Goal: Task Accomplishment & Management: Complete application form

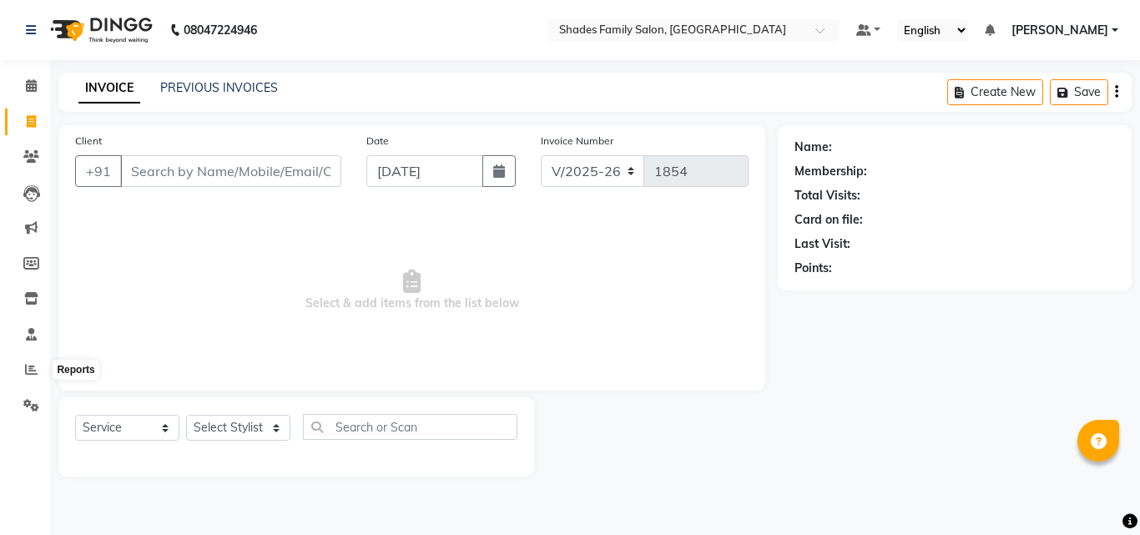
select select "7447"
select select "service"
click at [25, 364] on icon at bounding box center [31, 369] width 13 height 13
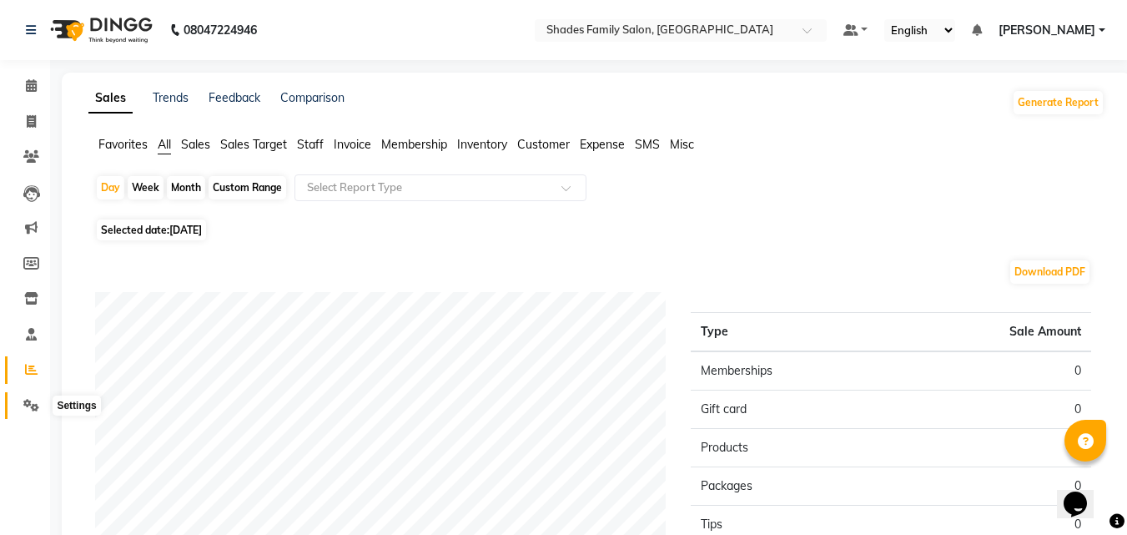
click at [31, 403] on icon at bounding box center [31, 405] width 16 height 13
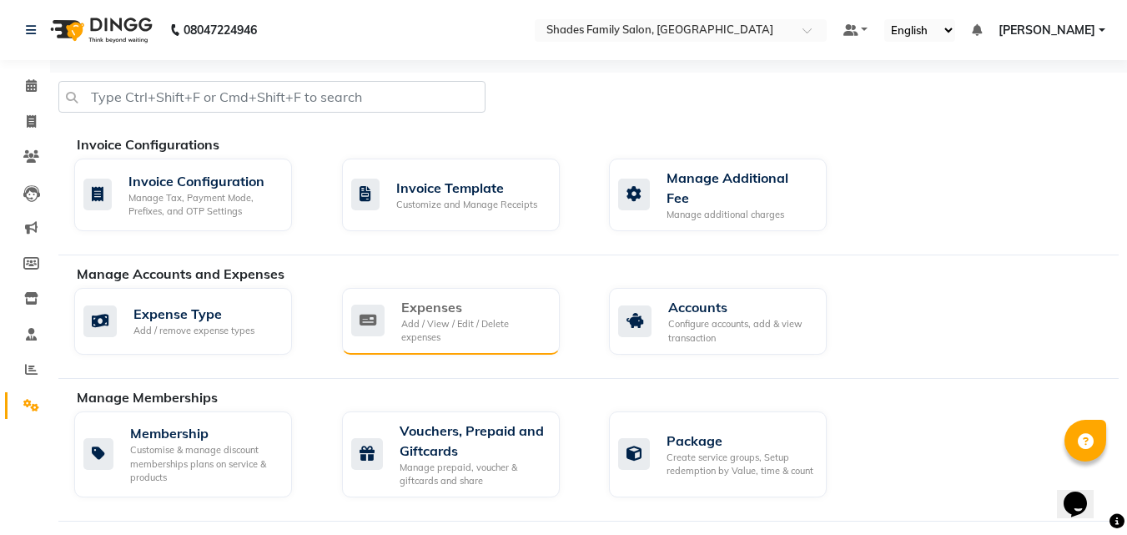
click at [451, 322] on div "Add / View / Edit / Delete expenses" at bounding box center [473, 331] width 145 height 28
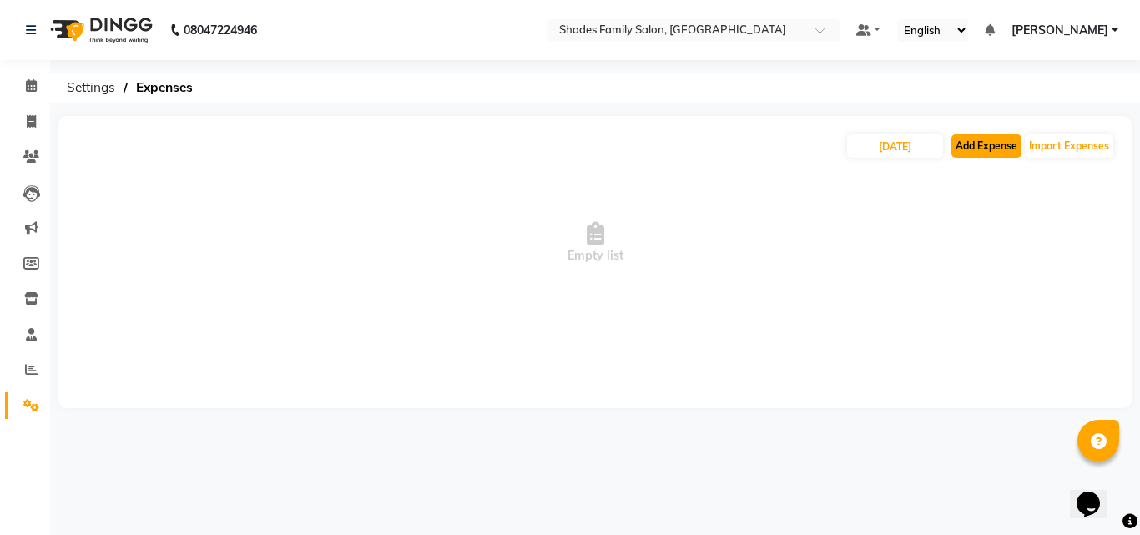
click at [967, 146] on button "Add Expense" at bounding box center [986, 145] width 70 height 23
select select "1"
select select "6550"
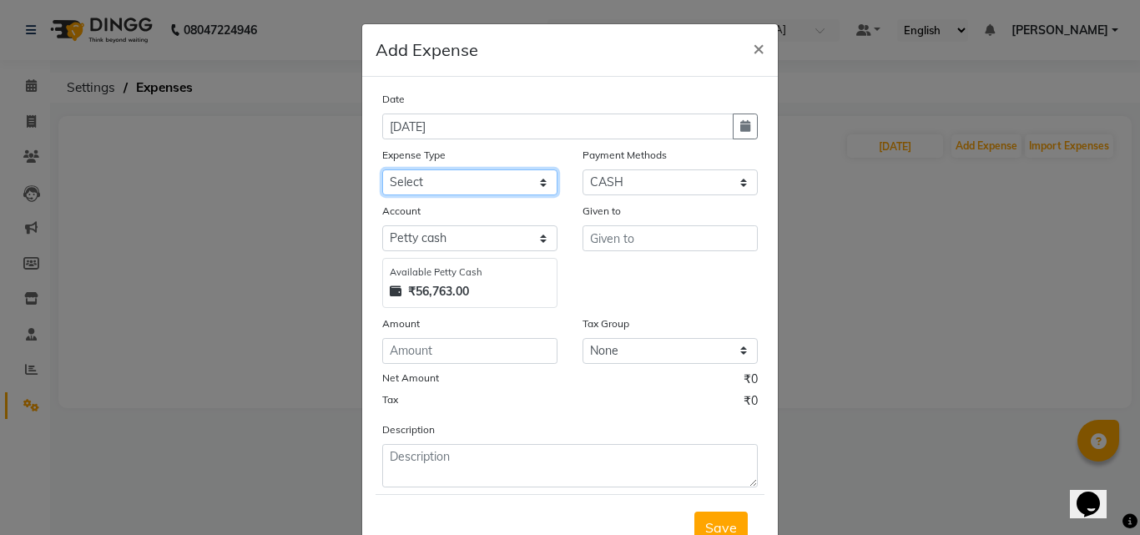
click at [438, 181] on select "Select Advance Salary Auto Bank charges Cash transfer to bank Client Client Sna…" at bounding box center [469, 182] width 175 height 26
select select "19065"
click at [382, 169] on select "Select Advance Salary Auto Bank charges Cash transfer to bank Client Client Sna…" at bounding box center [469, 182] width 175 height 26
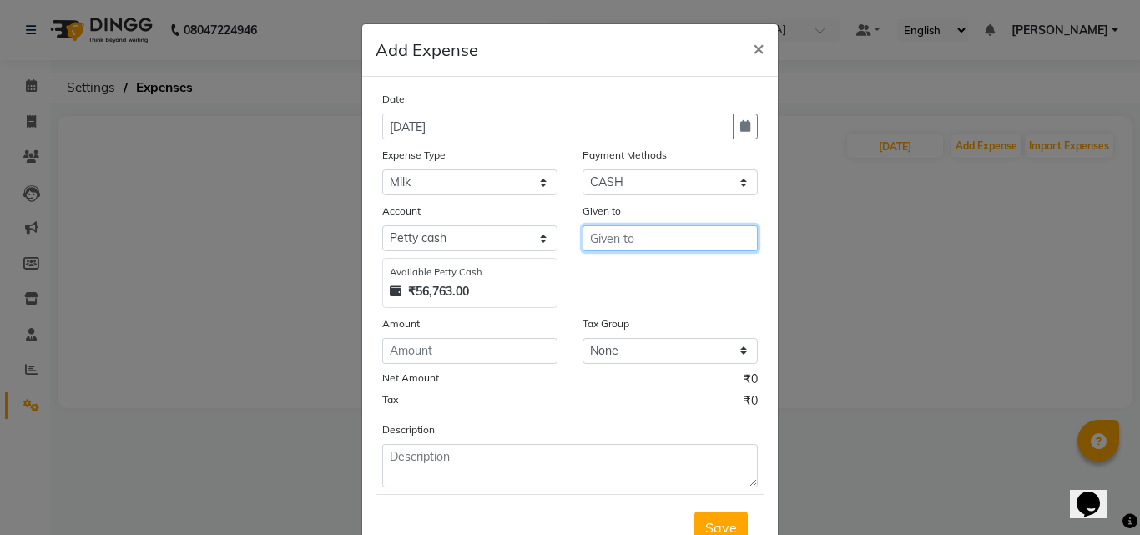
click at [594, 239] on input "text" at bounding box center [669, 238] width 175 height 26
type input "r"
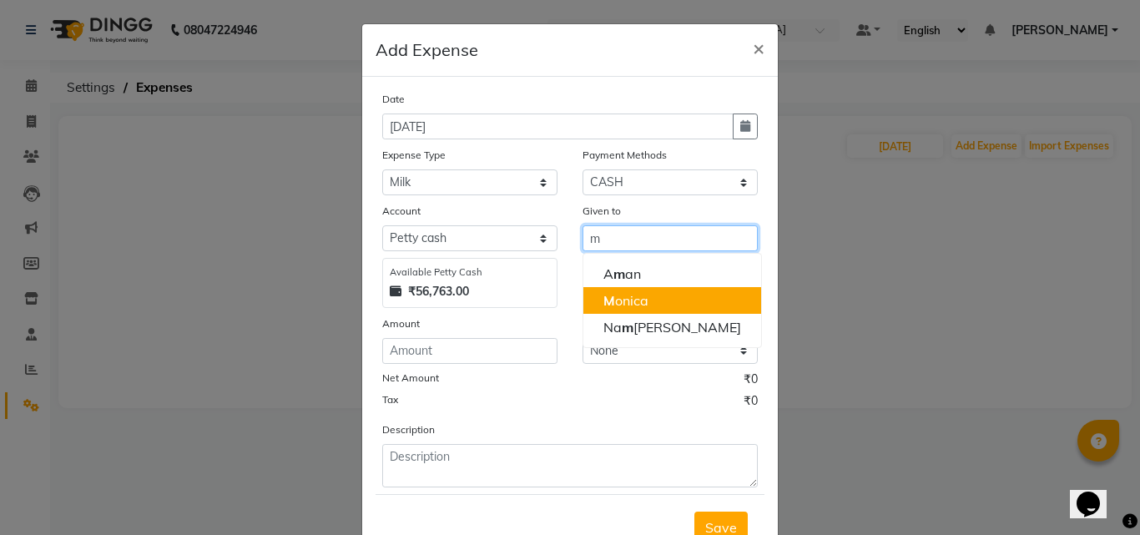
click at [633, 298] on ngb-highlight "M onica" at bounding box center [625, 300] width 45 height 17
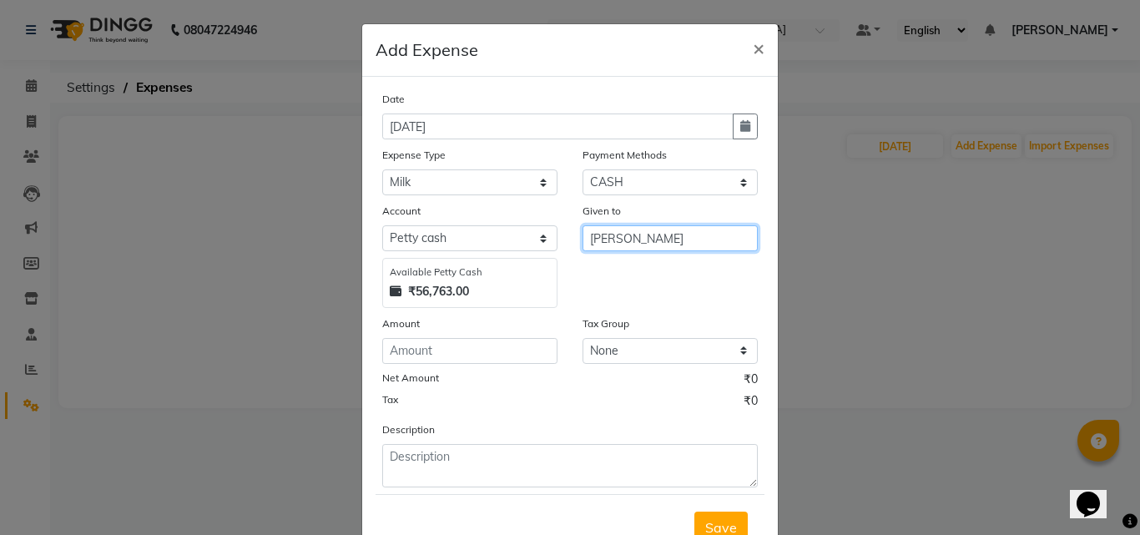
type input "[PERSON_NAME]"
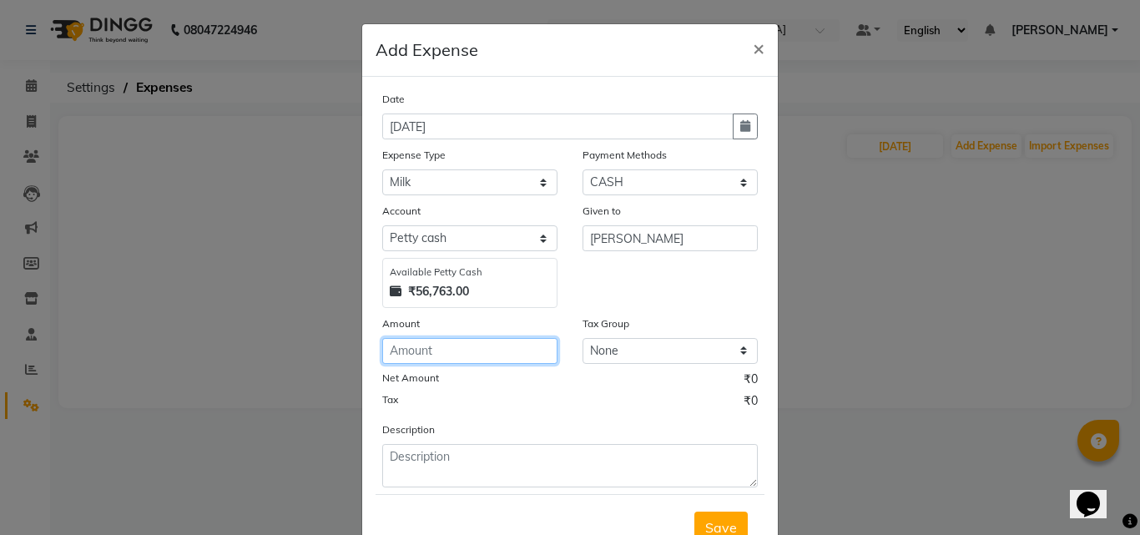
click at [494, 348] on input "number" at bounding box center [469, 351] width 175 height 26
type input "60"
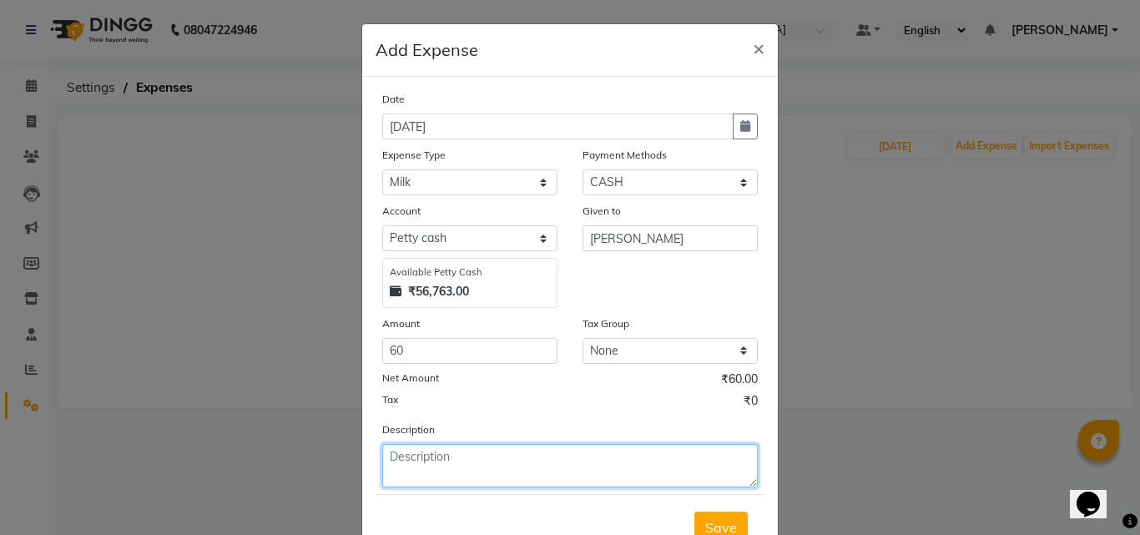
click at [430, 453] on textarea at bounding box center [570, 465] width 376 height 43
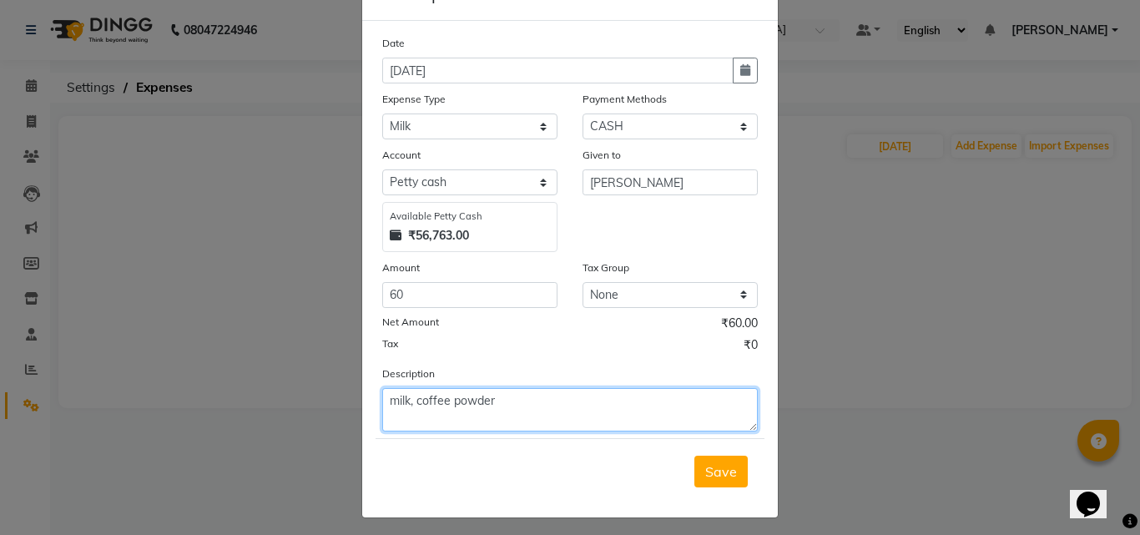
scroll to position [63, 0]
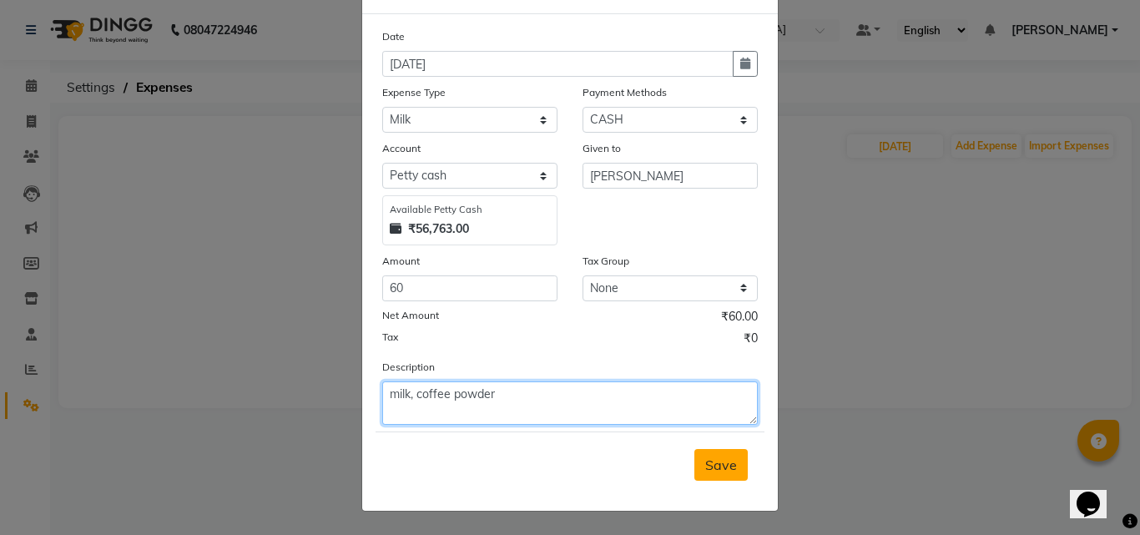
type textarea "milk, coffee powder"
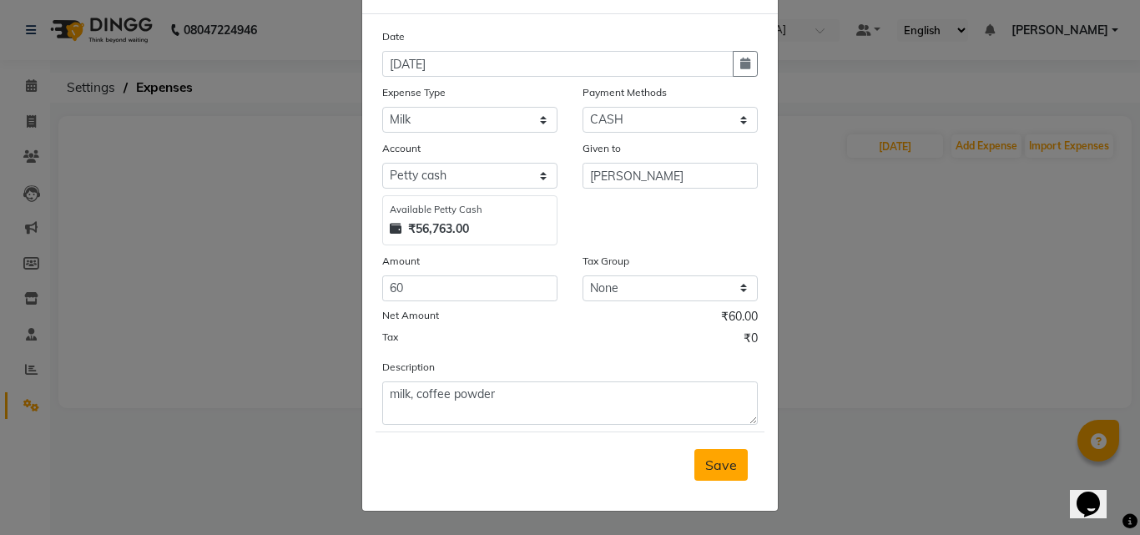
click at [705, 457] on span "Save" at bounding box center [721, 464] width 32 height 17
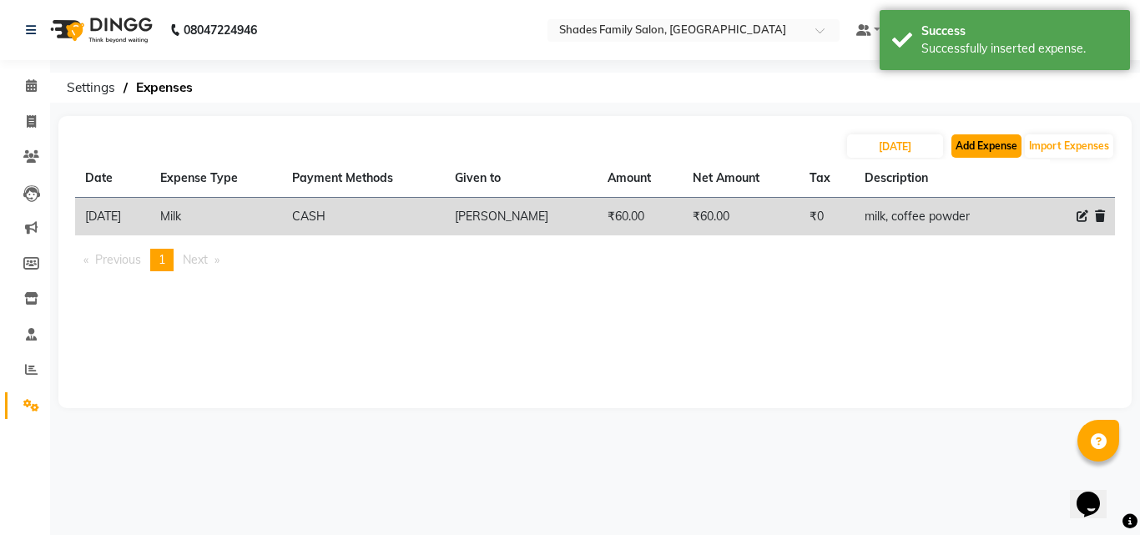
click at [955, 135] on button "Add Expense" at bounding box center [986, 145] width 70 height 23
select select "1"
select select "6550"
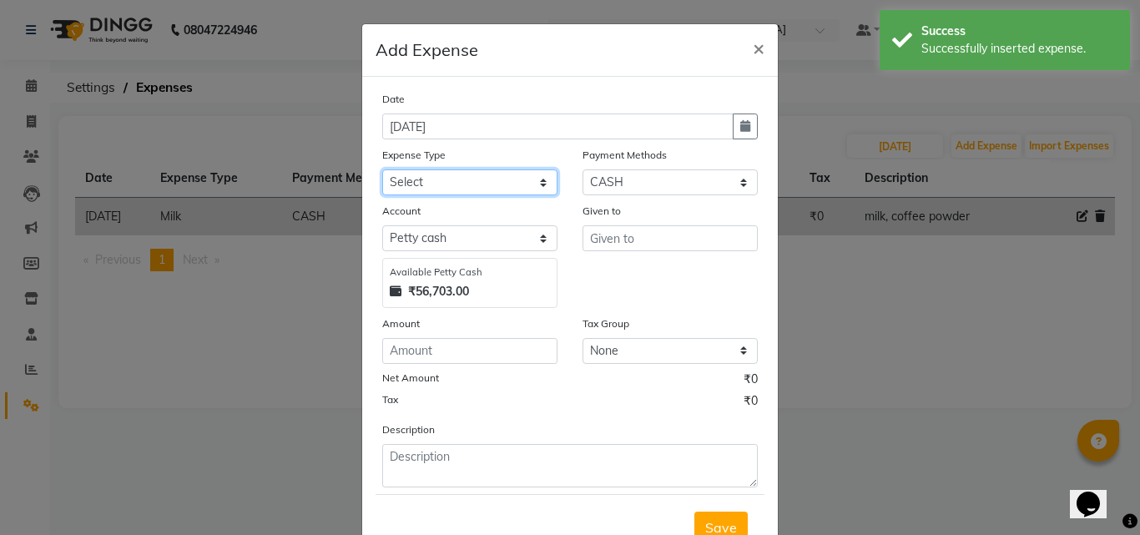
click at [493, 178] on select "Select Advance Salary Auto Bank charges Cash transfer to bank Client Client Sna…" at bounding box center [469, 182] width 175 height 26
select select "10925"
click at [382, 169] on select "Select Advance Salary Auto Bank charges Cash transfer to bank Client Client Sna…" at bounding box center [469, 182] width 175 height 26
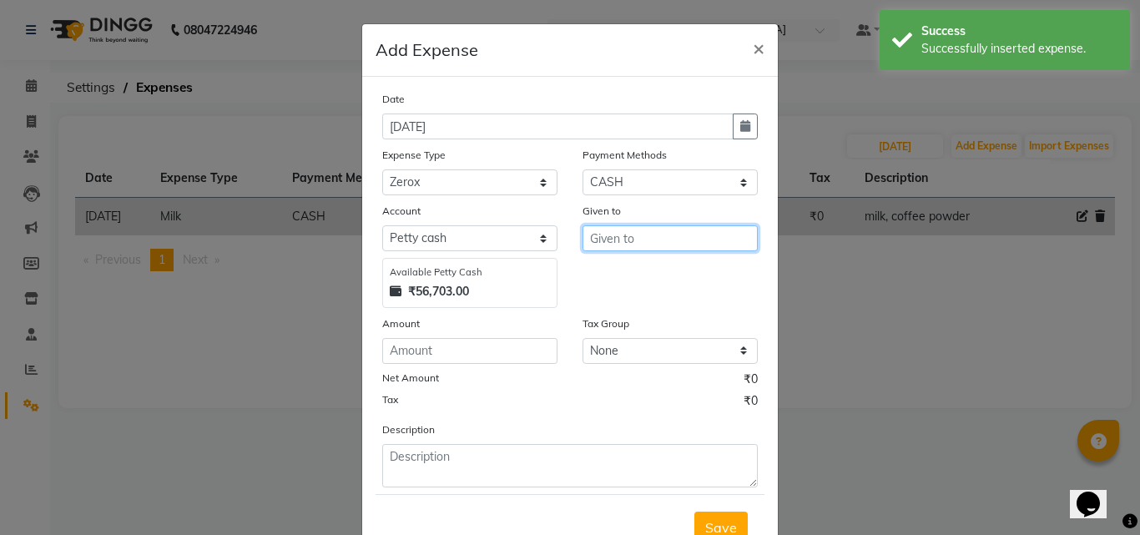
click at [606, 230] on input "text" at bounding box center [669, 238] width 175 height 26
click at [626, 270] on ngb-highlight "Z [PERSON_NAME]" at bounding box center [661, 273] width 116 height 17
type input "[PERSON_NAME]"
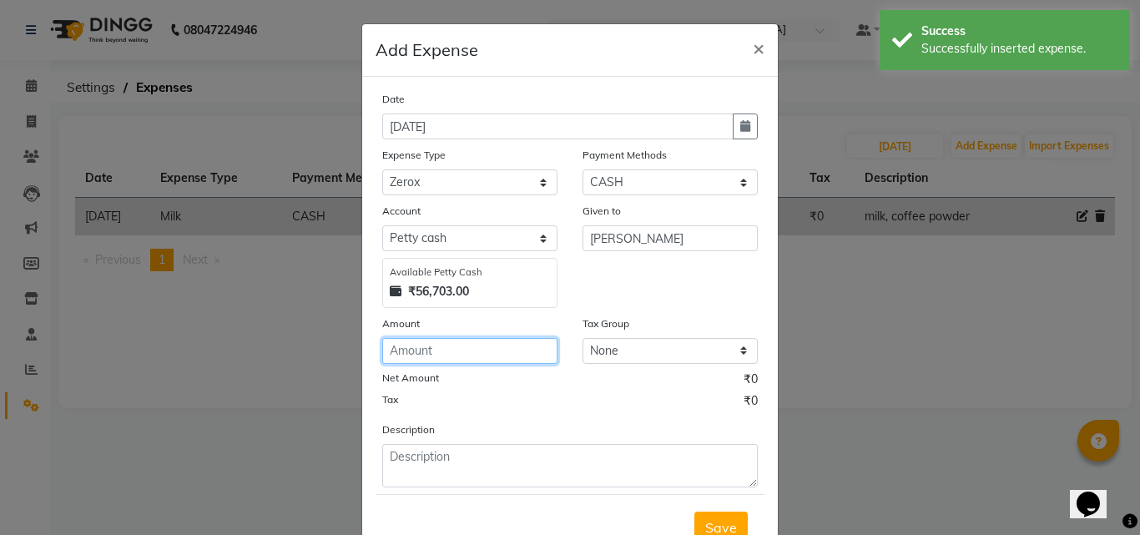
click at [502, 363] on input "number" at bounding box center [469, 351] width 175 height 26
type input "20"
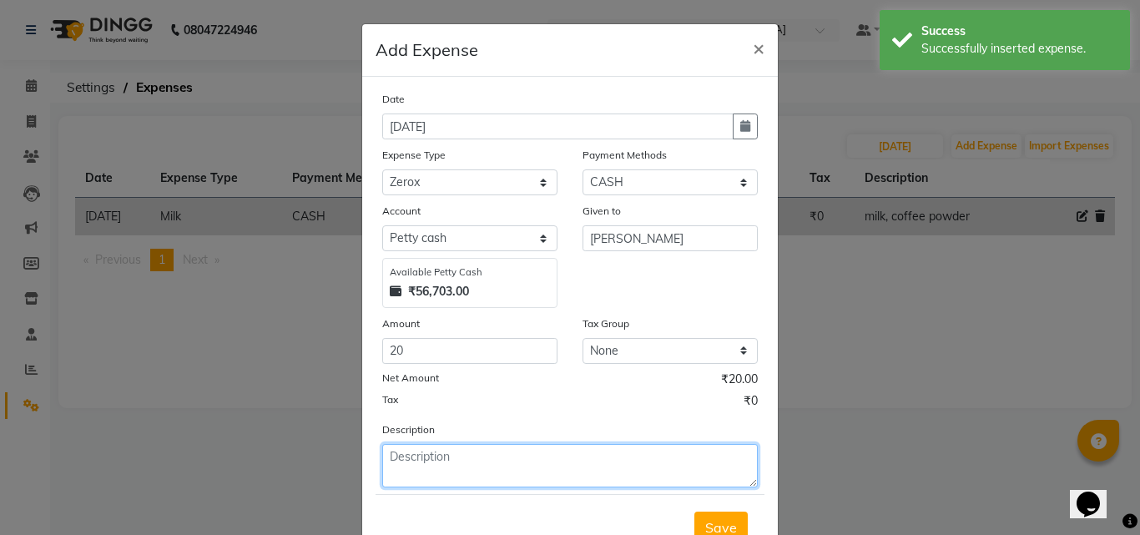
click at [416, 471] on textarea at bounding box center [570, 465] width 376 height 43
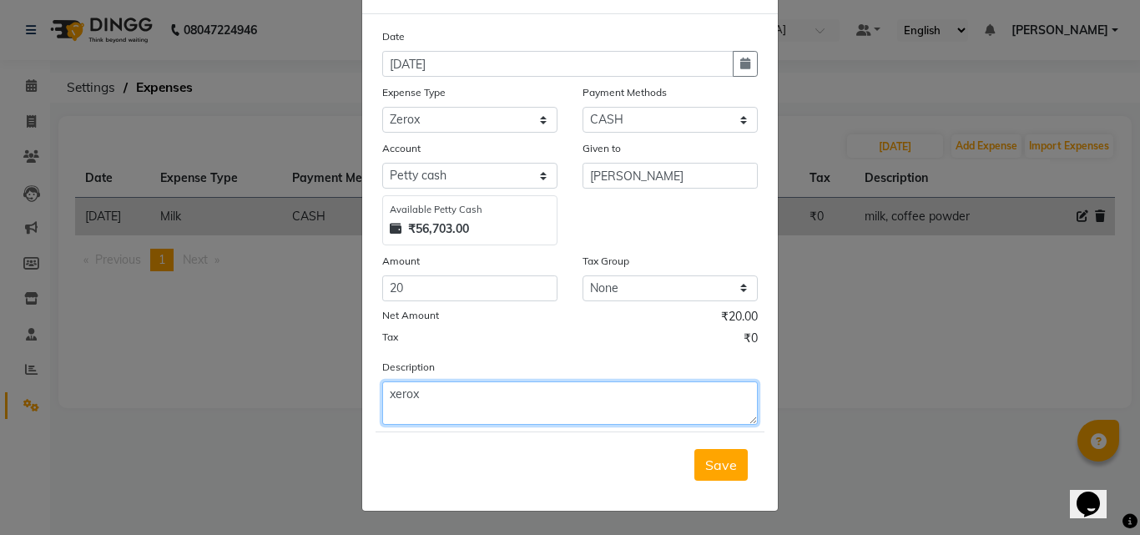
type textarea "xerox"
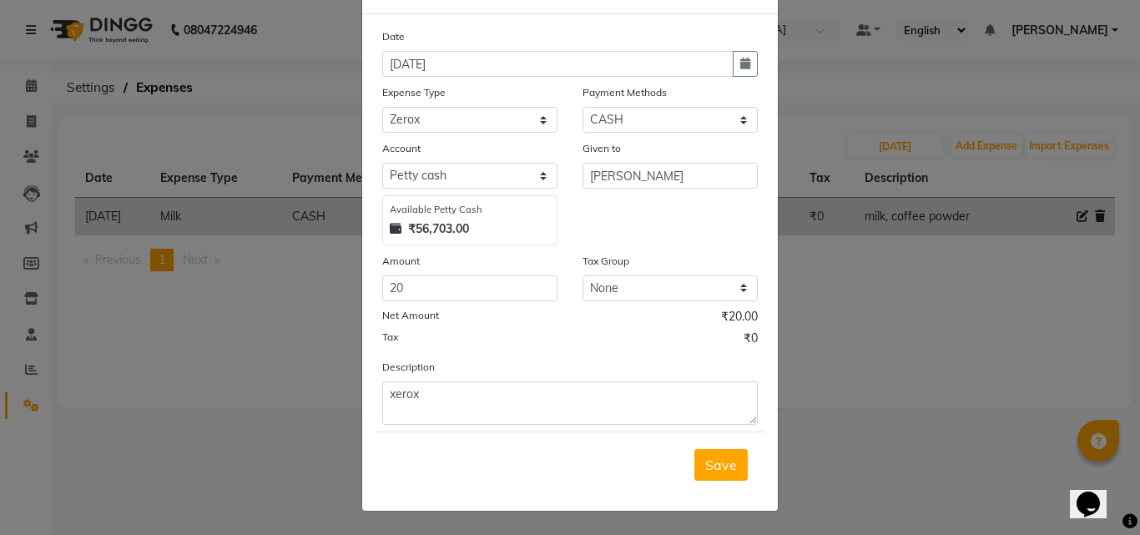
click at [724, 482] on div "Save" at bounding box center [570, 464] width 389 height 66
click at [708, 458] on span "Save" at bounding box center [721, 464] width 32 height 17
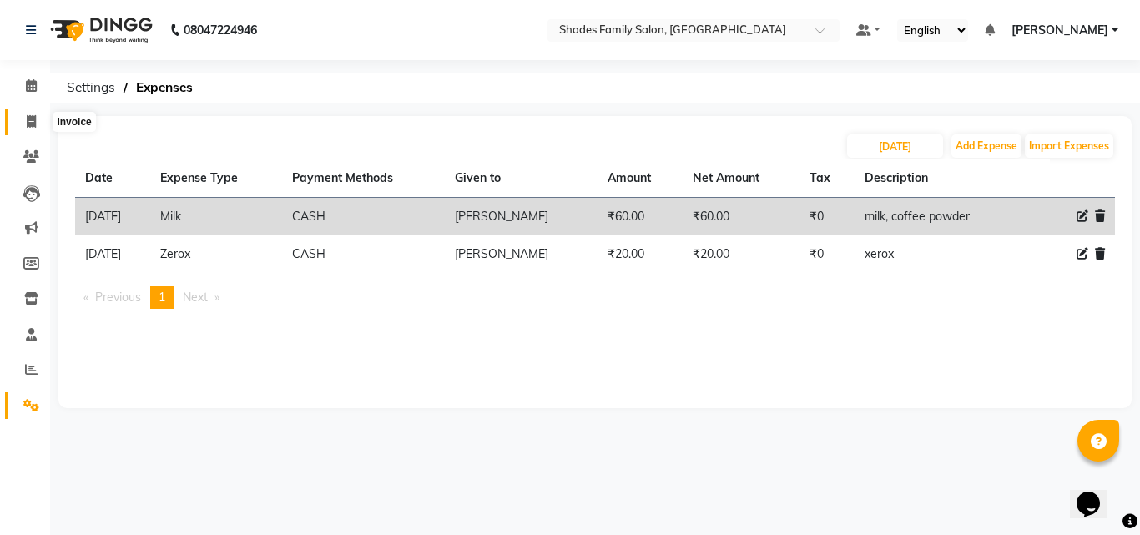
click at [29, 118] on icon at bounding box center [31, 121] width 9 height 13
select select "service"
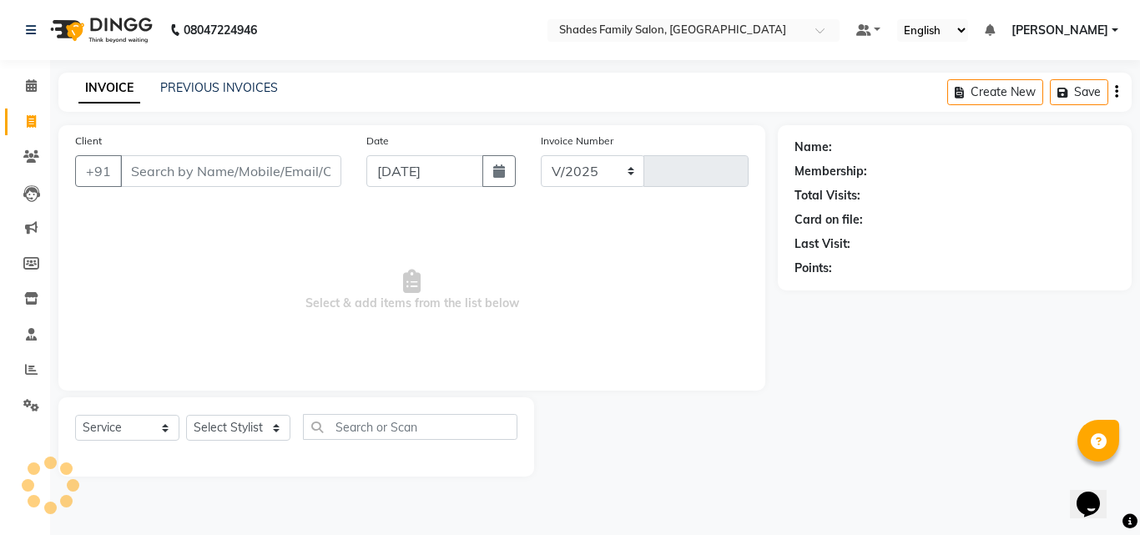
select select "7447"
type input "1854"
drag, startPoint x: 220, startPoint y: 402, endPoint x: 222, endPoint y: 419, distance: 16.8
click at [222, 412] on div "Select Service Product Membership Package Voucher Prepaid Gift Card Select Styl…" at bounding box center [296, 436] width 476 height 79
click at [222, 421] on select "Select Stylist" at bounding box center [238, 428] width 104 height 26
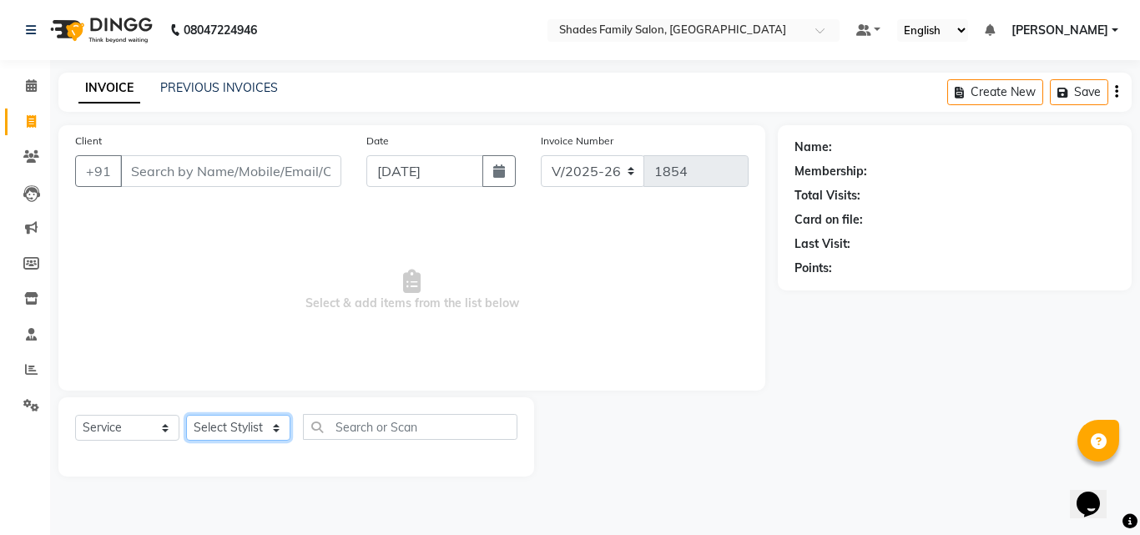
select select "83622"
click at [186, 415] on select "Select Stylist [PERSON_NAME] [PERSON_NAME]" at bounding box center [238, 428] width 104 height 26
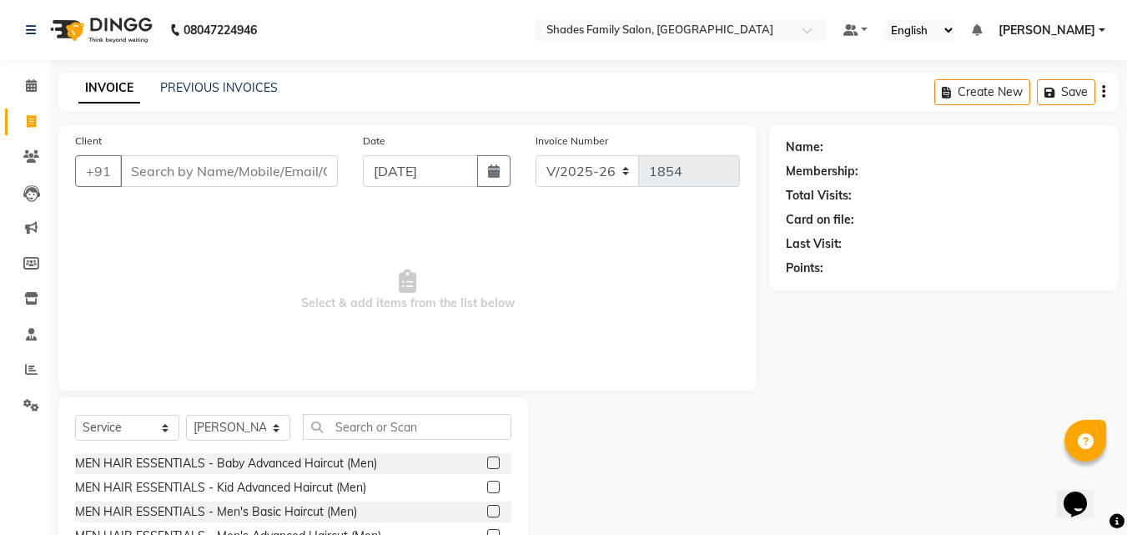
click at [359, 441] on div "Select Service Product Membership Package Voucher Prepaid Gift Card Select Styl…" at bounding box center [293, 433] width 436 height 39
click at [359, 432] on input "text" at bounding box center [407, 427] width 209 height 26
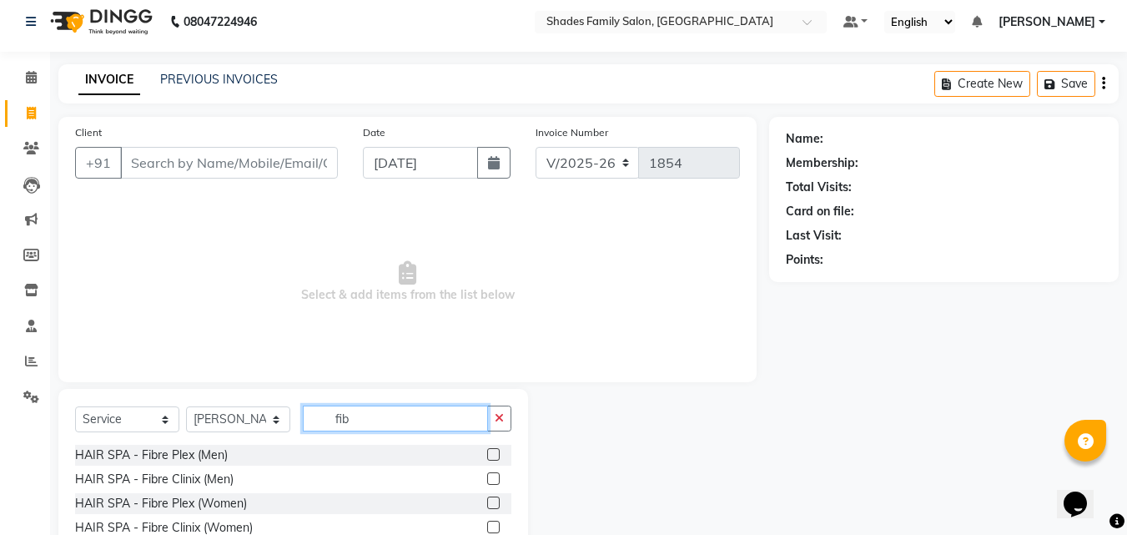
scroll to position [63, 0]
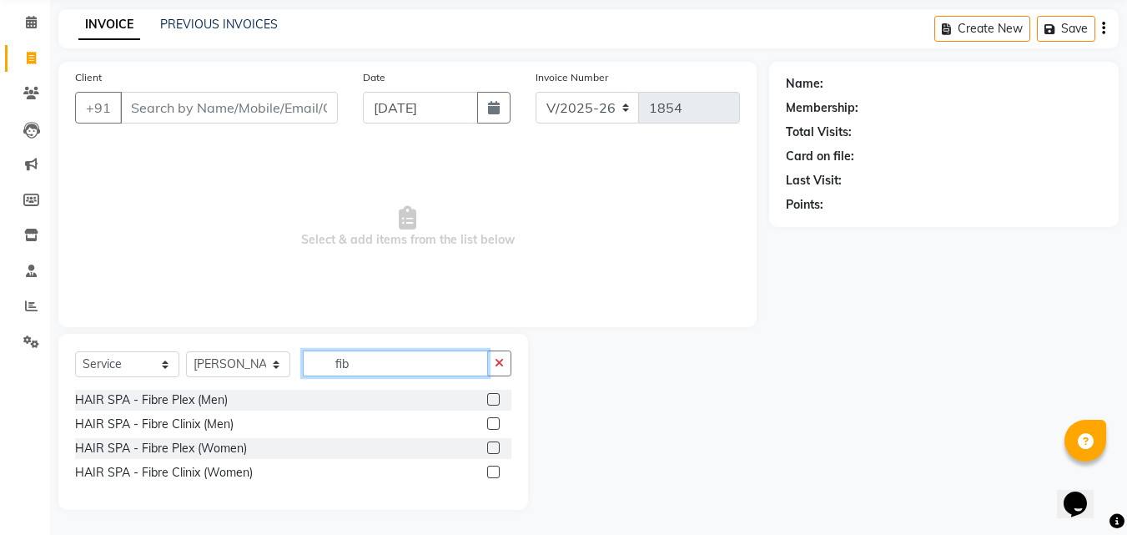
type input "fib"
click at [490, 445] on label at bounding box center [493, 447] width 13 height 13
click at [490, 445] on input "checkbox" at bounding box center [492, 448] width 11 height 11
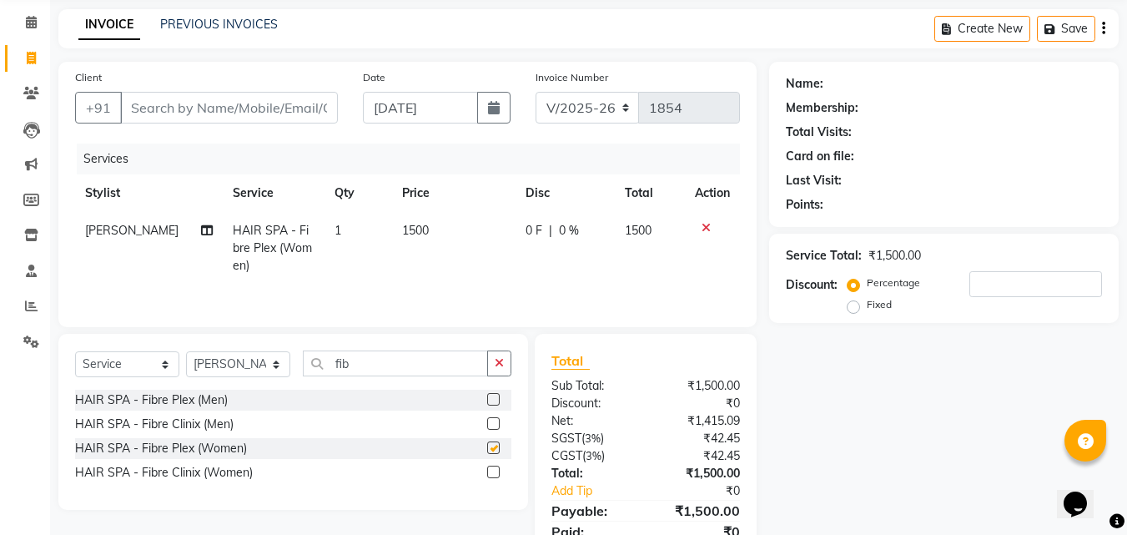
checkbox input "false"
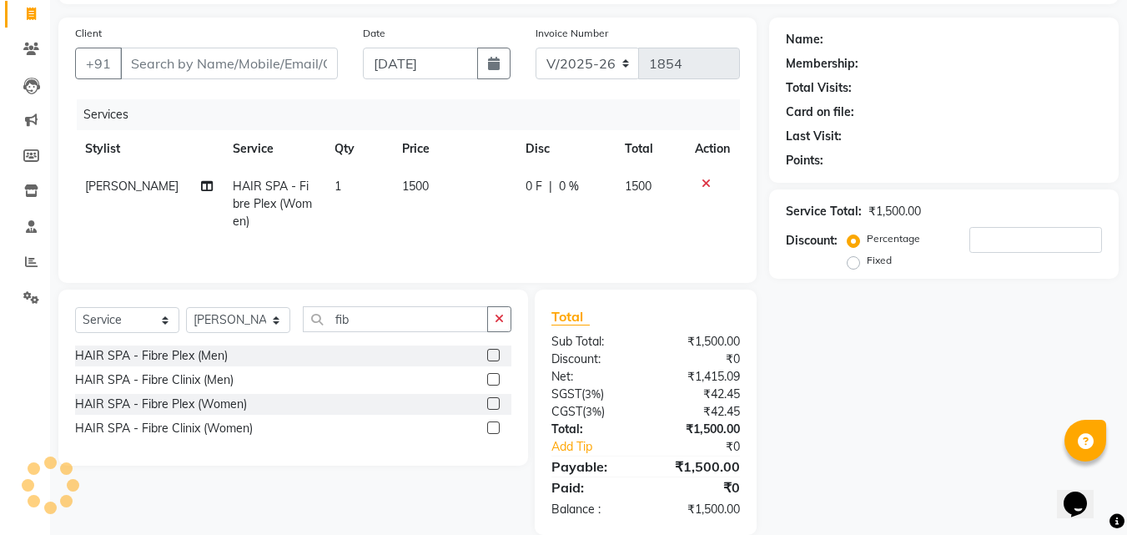
scroll to position [133, 0]
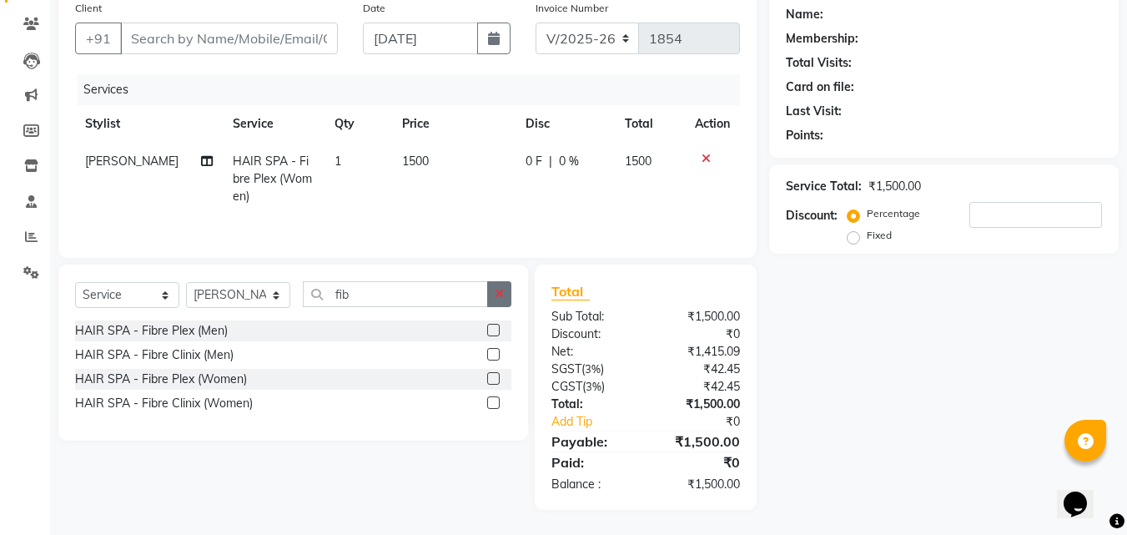
click at [506, 295] on button "button" at bounding box center [499, 294] width 24 height 26
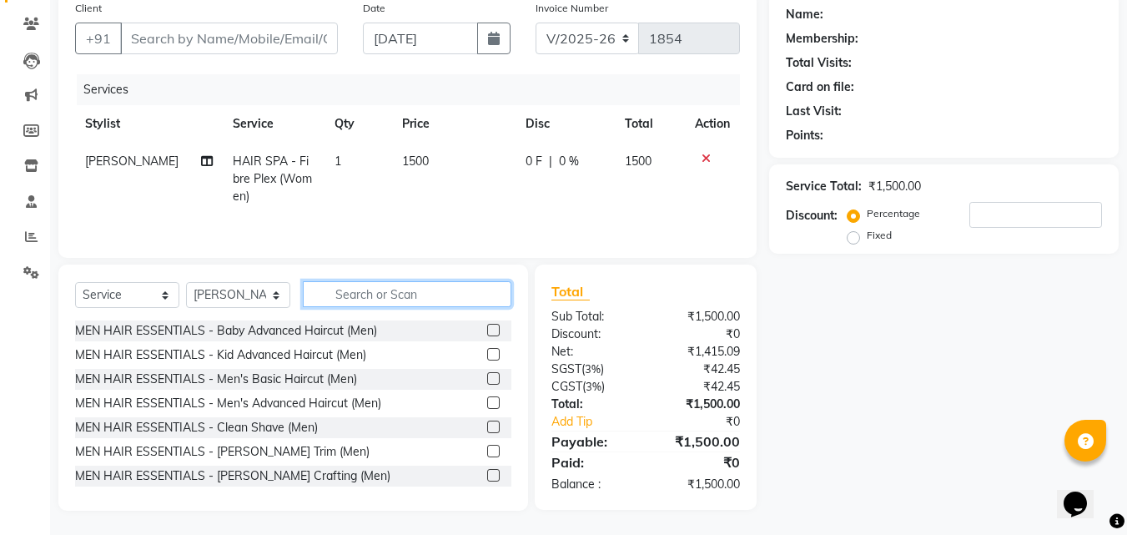
click at [455, 300] on input "text" at bounding box center [407, 294] width 209 height 26
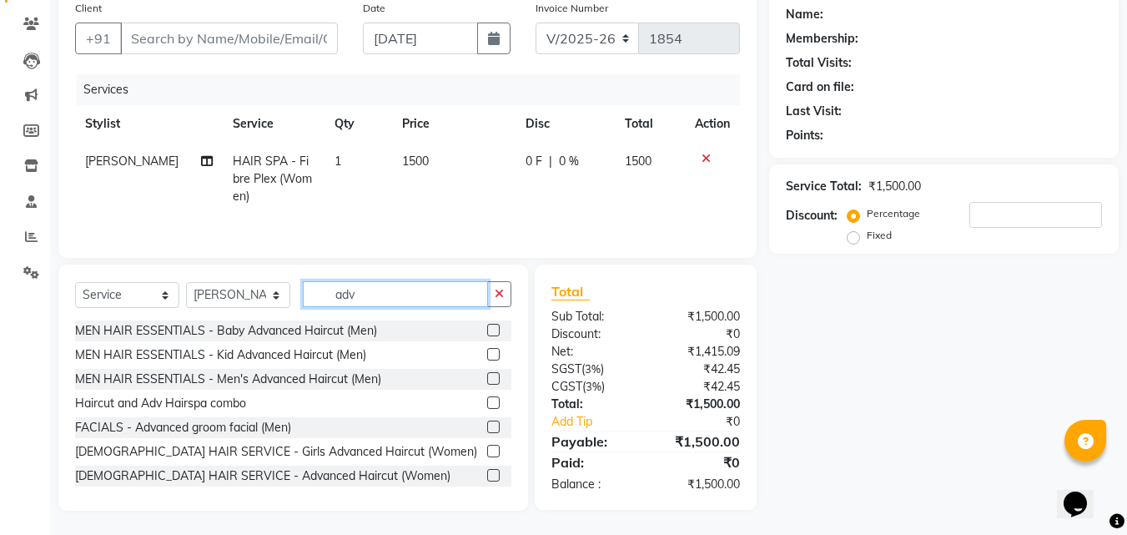
type input "adv"
click at [487, 475] on label at bounding box center [493, 475] width 13 height 13
click at [487, 475] on input "checkbox" at bounding box center [492, 476] width 11 height 11
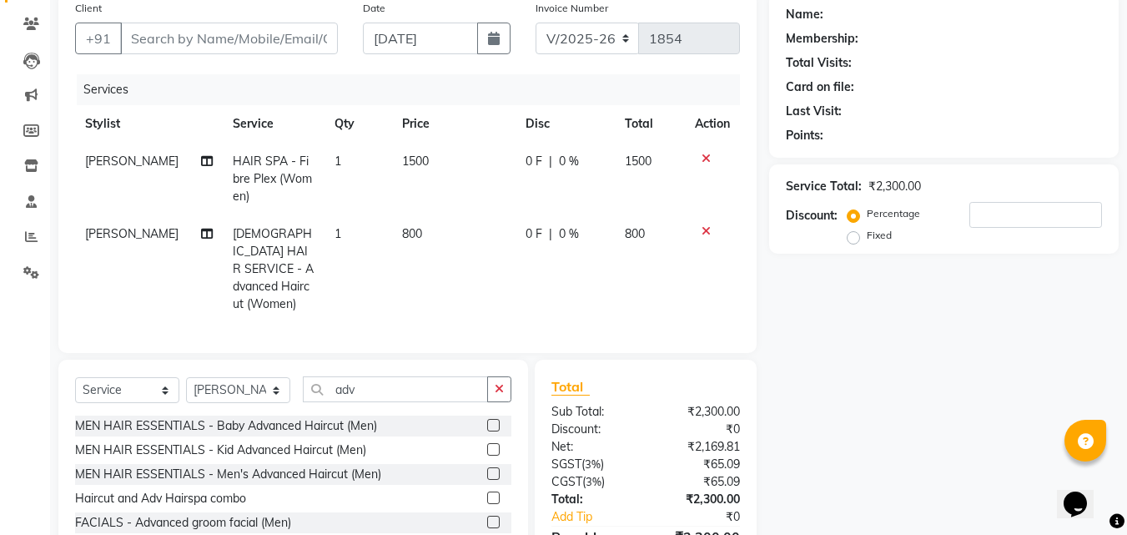
checkbox input "false"
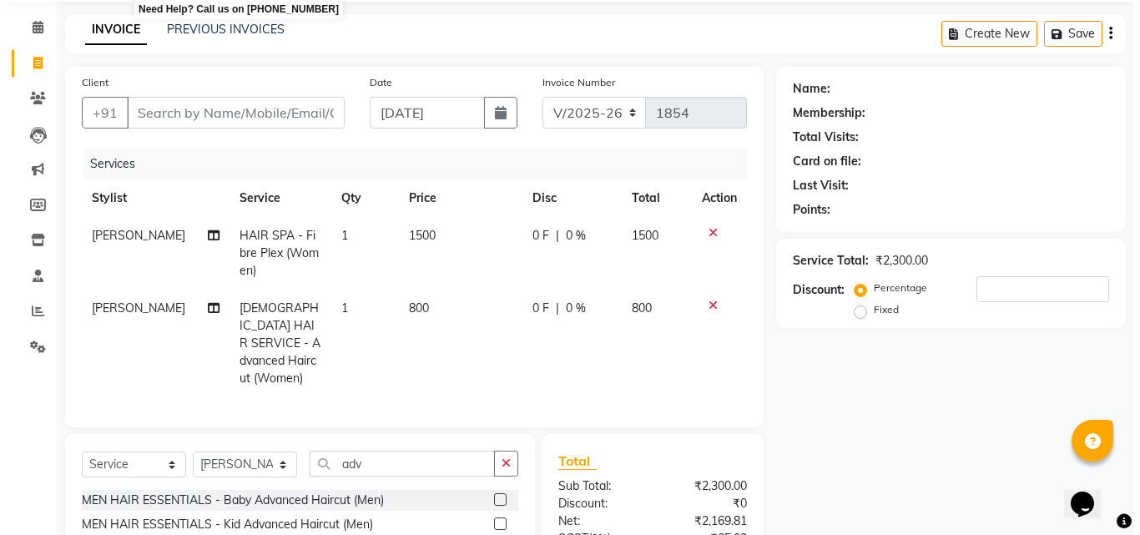
scroll to position [0, 0]
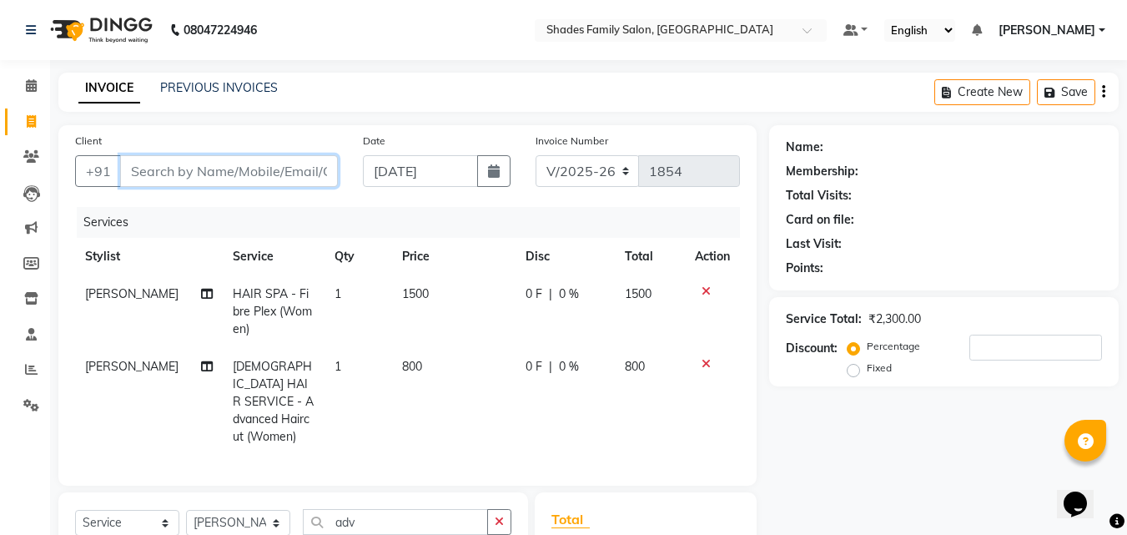
click at [176, 178] on input "Client" at bounding box center [229, 171] width 218 height 32
click at [852, 430] on div "Name: Membership: Total Visits: Card on file: Last Visit: Points: Service Total…" at bounding box center [950, 431] width 362 height 613
click at [208, 179] on input "Client" at bounding box center [229, 171] width 218 height 32
click at [157, 174] on input "Client" at bounding box center [229, 171] width 218 height 32
click at [306, 163] on input "Client" at bounding box center [229, 171] width 218 height 32
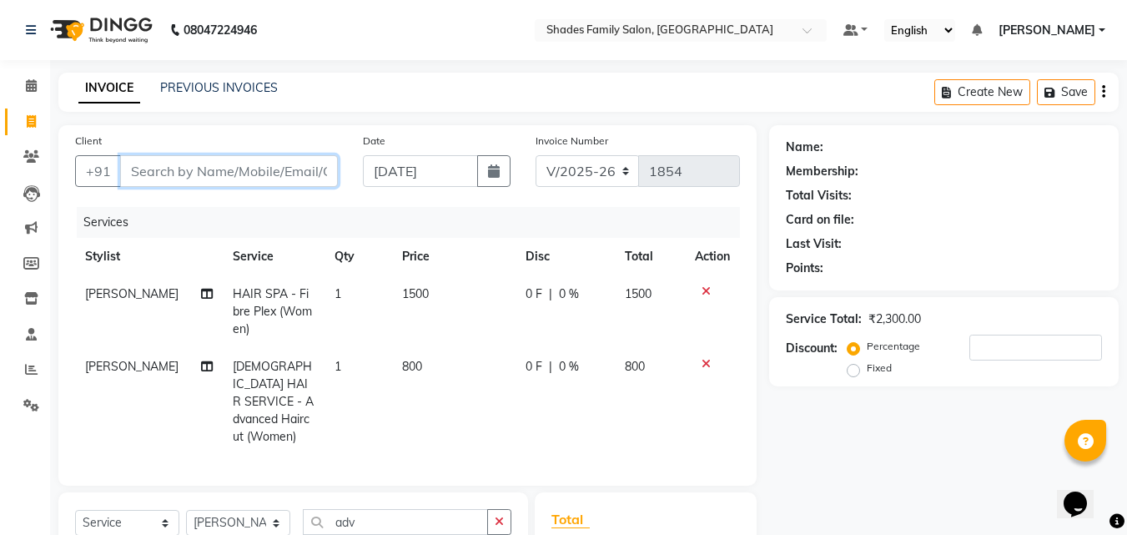
click at [224, 171] on input "Client" at bounding box center [229, 171] width 218 height 32
type input "7"
type input "0"
type input "7204479928"
click at [278, 176] on span "Add Client" at bounding box center [295, 171] width 66 height 17
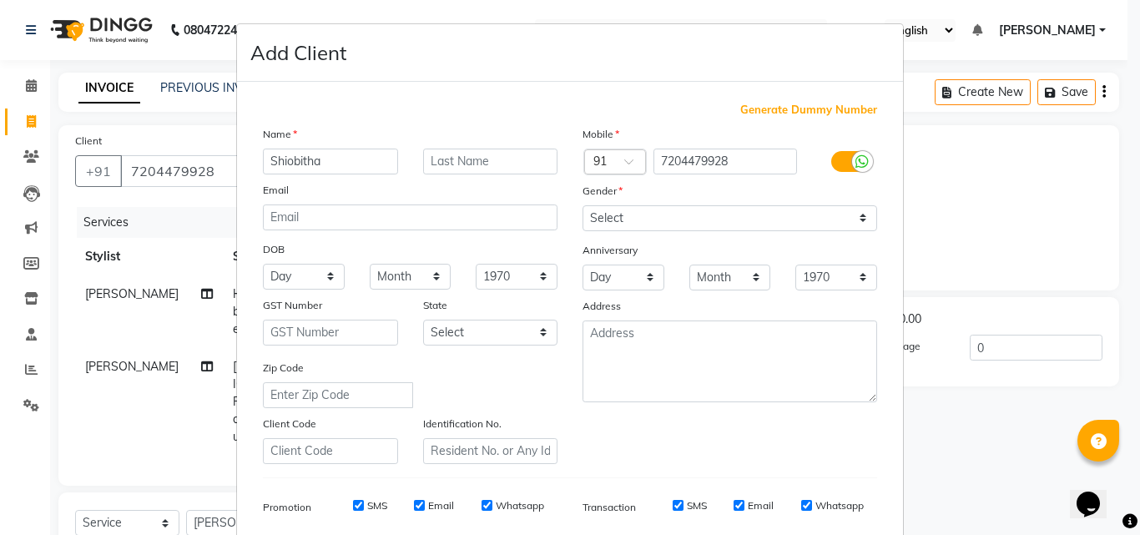
click at [283, 157] on input "Shiobitha" at bounding box center [330, 162] width 135 height 26
click at [322, 154] on input "[PERSON_NAME]" at bounding box center [330, 162] width 135 height 26
type input "[PERSON_NAME] K R"
click at [641, 221] on select "Select [DEMOGRAPHIC_DATA] [DEMOGRAPHIC_DATA] Other Prefer Not To Say" at bounding box center [729, 218] width 295 height 26
select select "[DEMOGRAPHIC_DATA]"
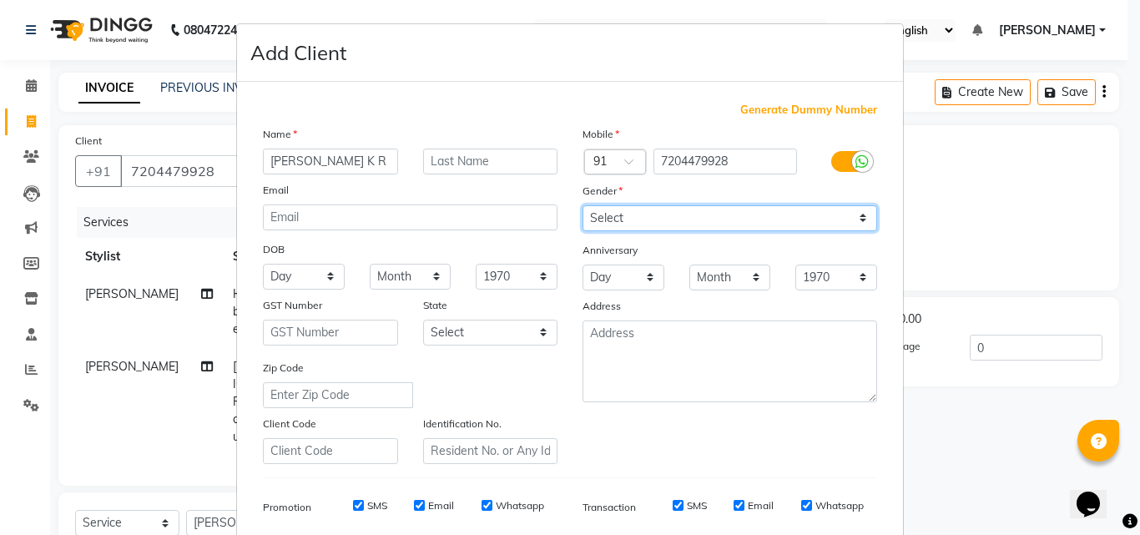
click at [582, 205] on select "Select [DEMOGRAPHIC_DATA] [DEMOGRAPHIC_DATA] Other Prefer Not To Say" at bounding box center [729, 218] width 295 height 26
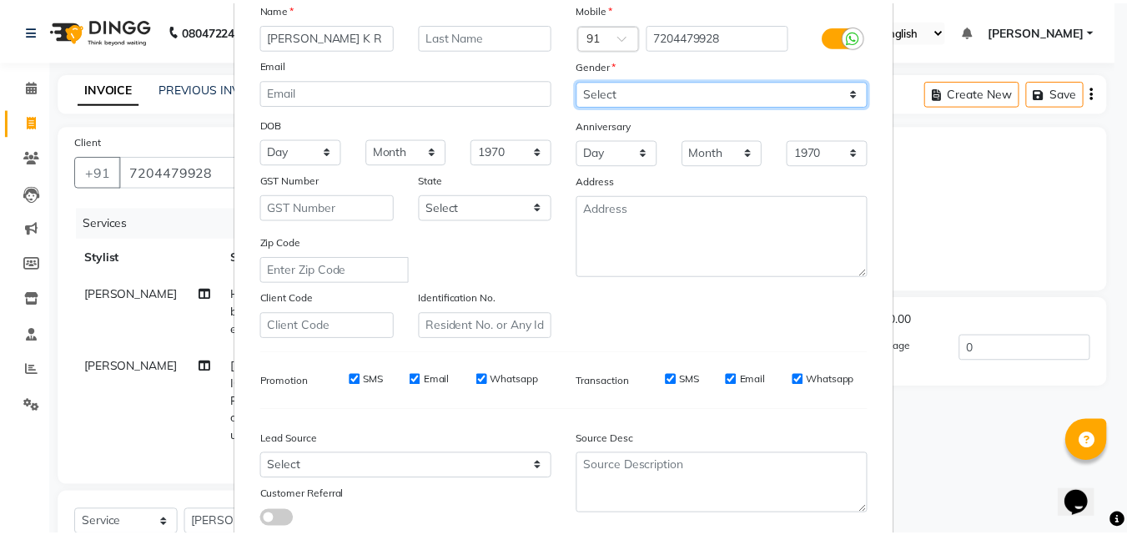
scroll to position [235, 0]
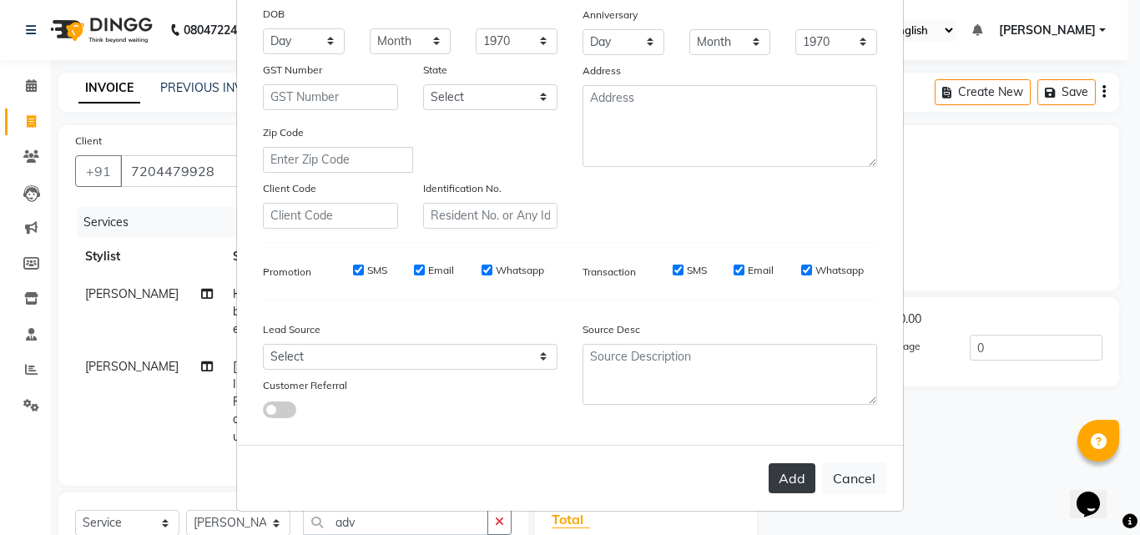
click at [791, 485] on button "Add" at bounding box center [792, 478] width 47 height 30
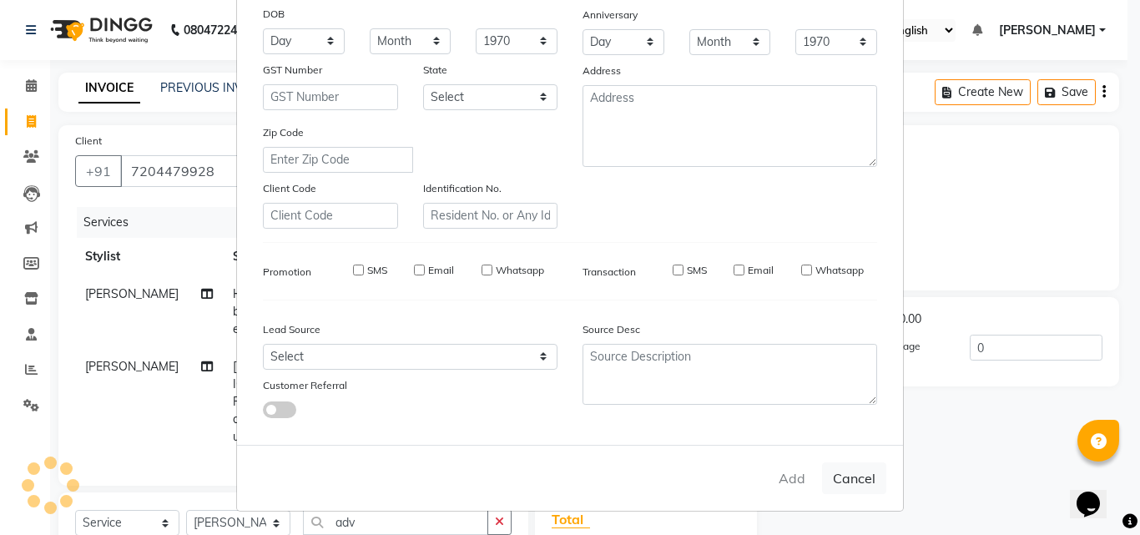
select select
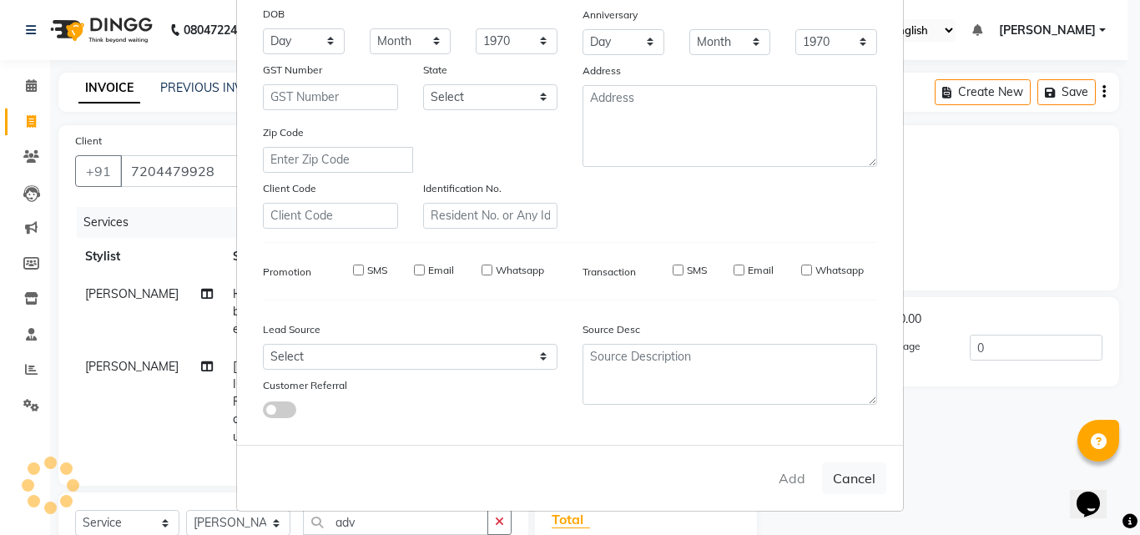
select select
checkbox input "false"
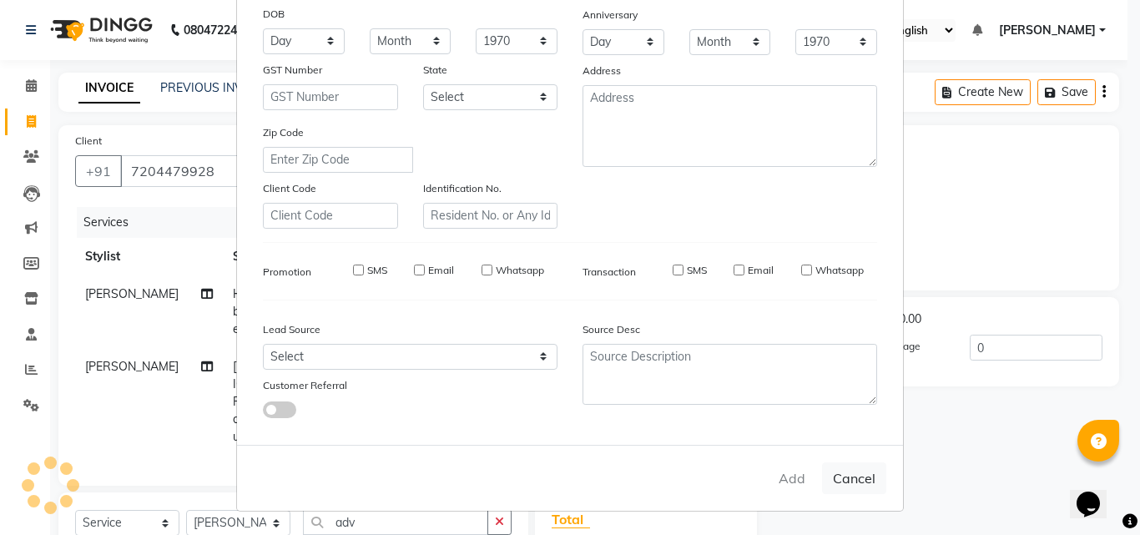
checkbox input "false"
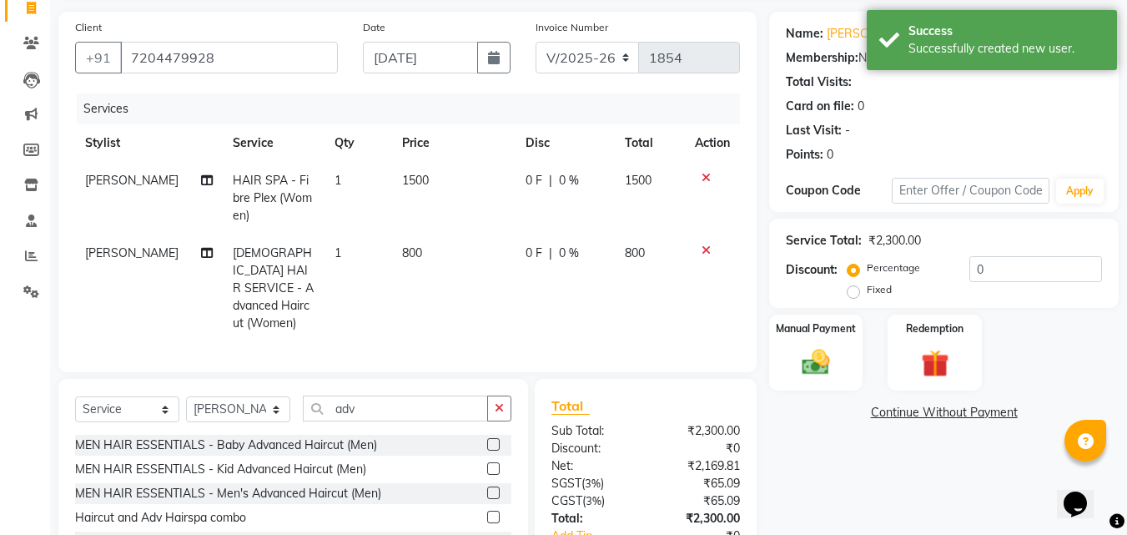
scroll to position [83, 0]
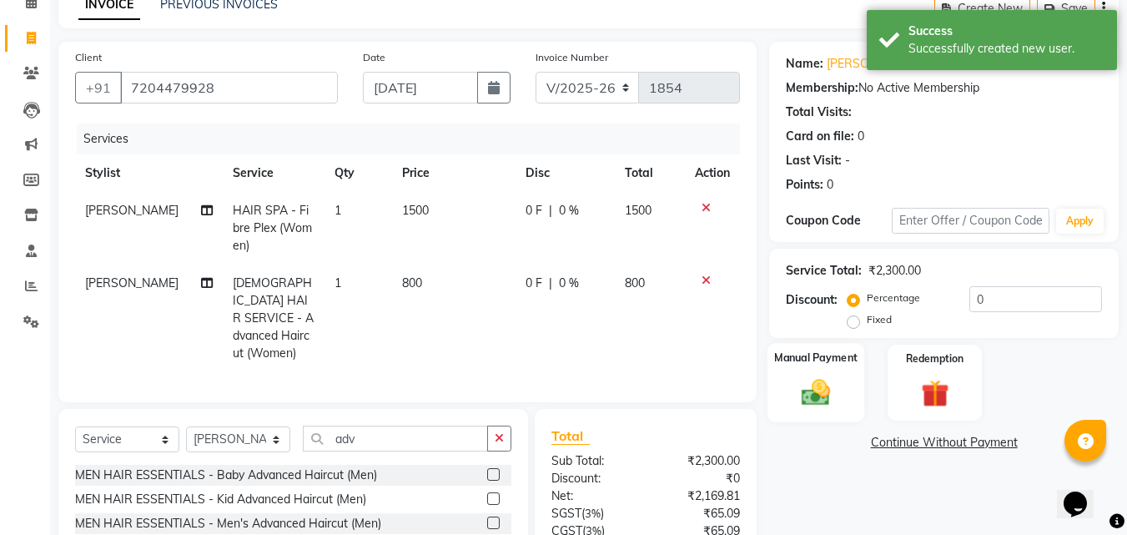
click at [821, 402] on img at bounding box center [816, 392] width 47 height 33
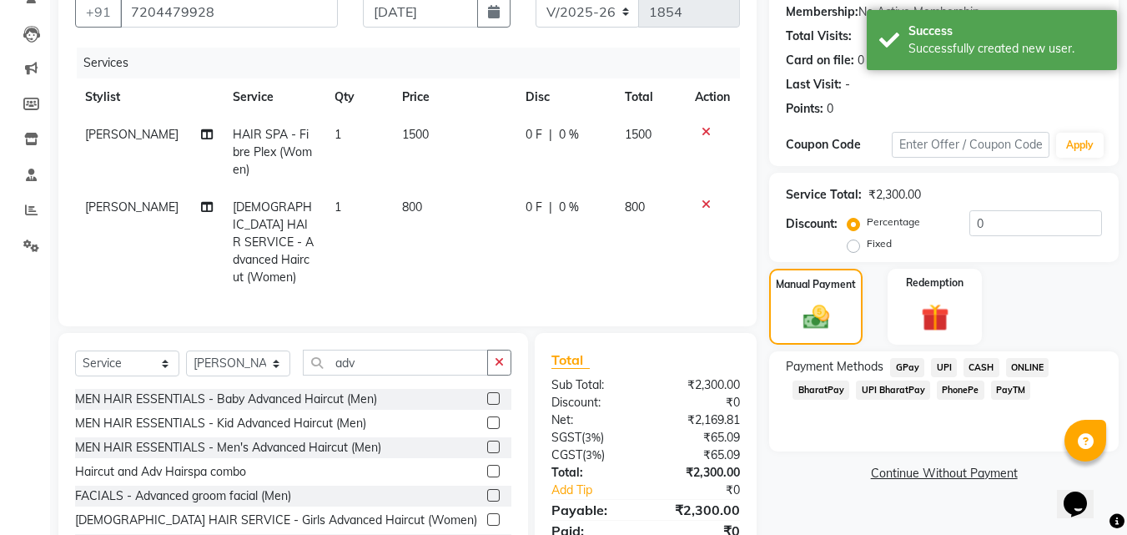
scroll to position [224, 0]
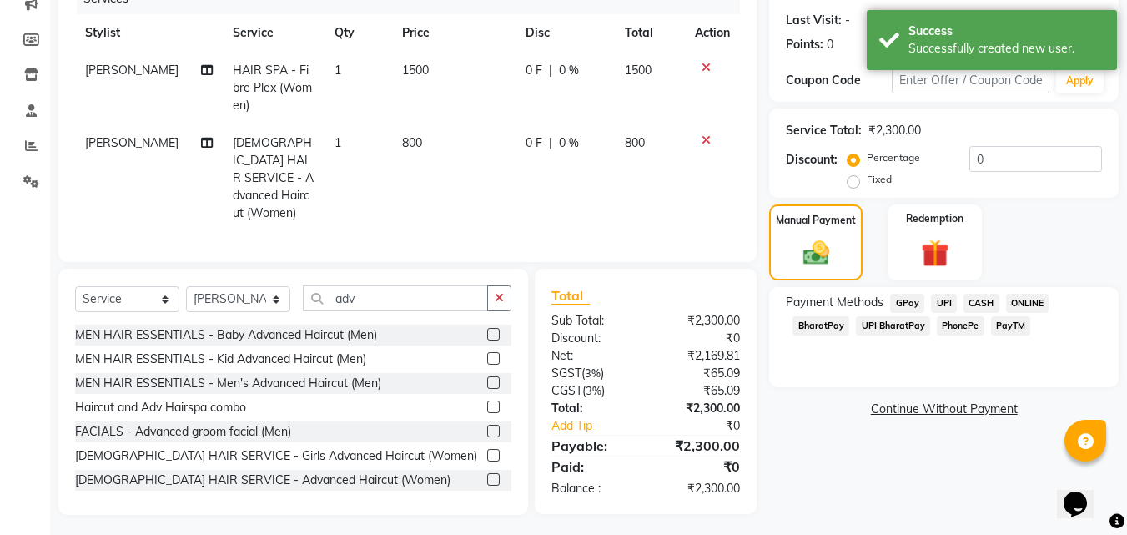
click at [1026, 304] on span "ONLINE" at bounding box center [1027, 303] width 43 height 19
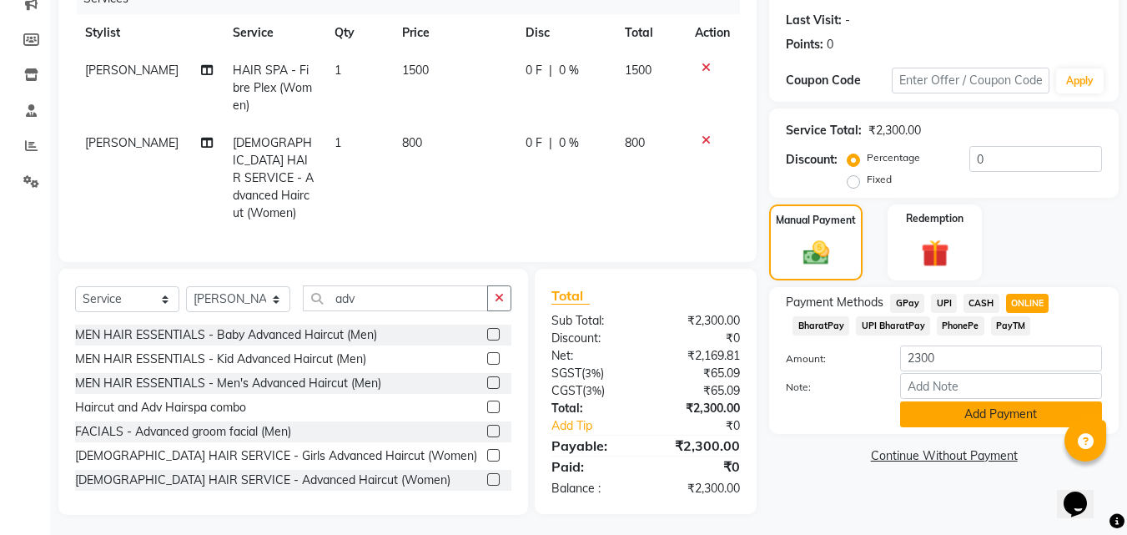
click at [998, 411] on button "Add Payment" at bounding box center [1001, 414] width 202 height 26
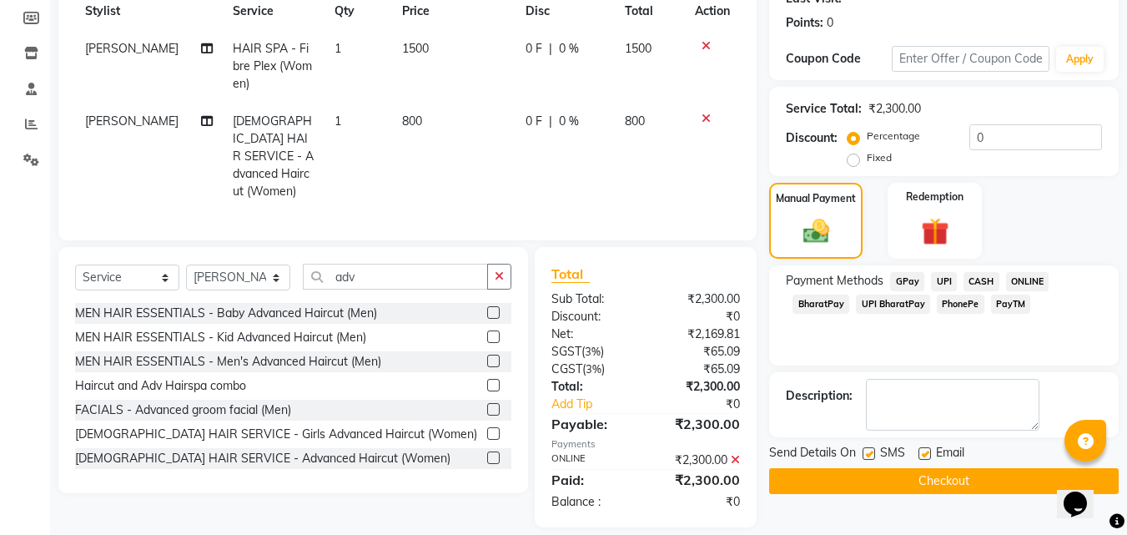
scroll to position [258, 0]
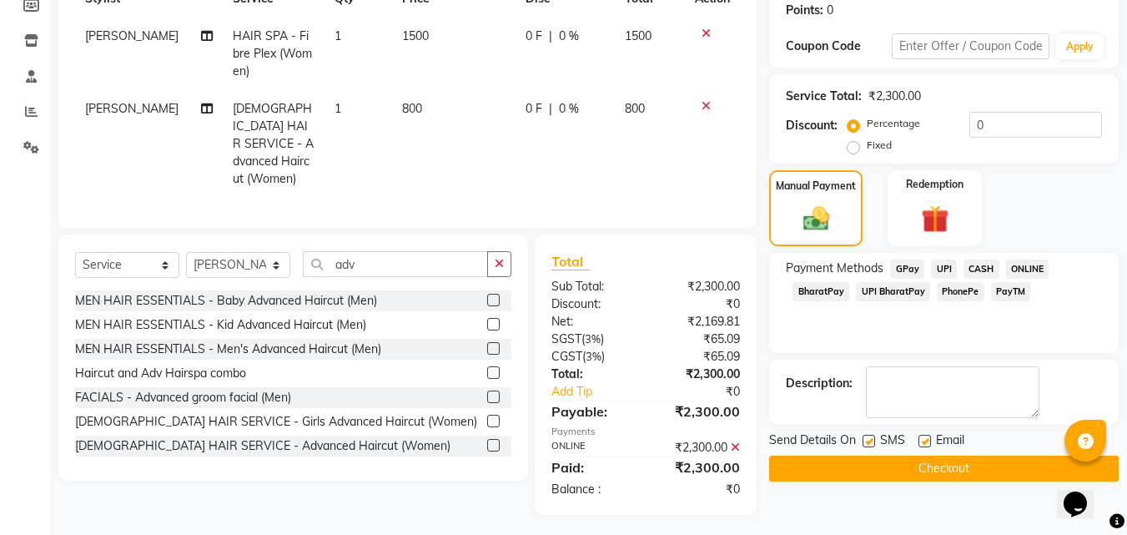
click at [976, 458] on button "Checkout" at bounding box center [944, 469] width 350 height 26
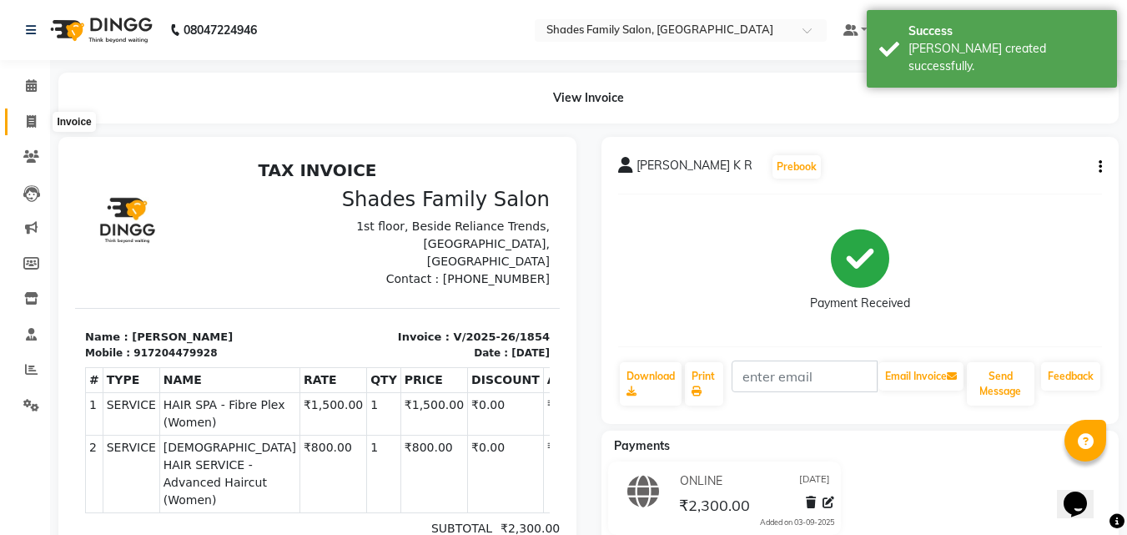
click at [29, 122] on icon at bounding box center [31, 121] width 9 height 13
select select "service"
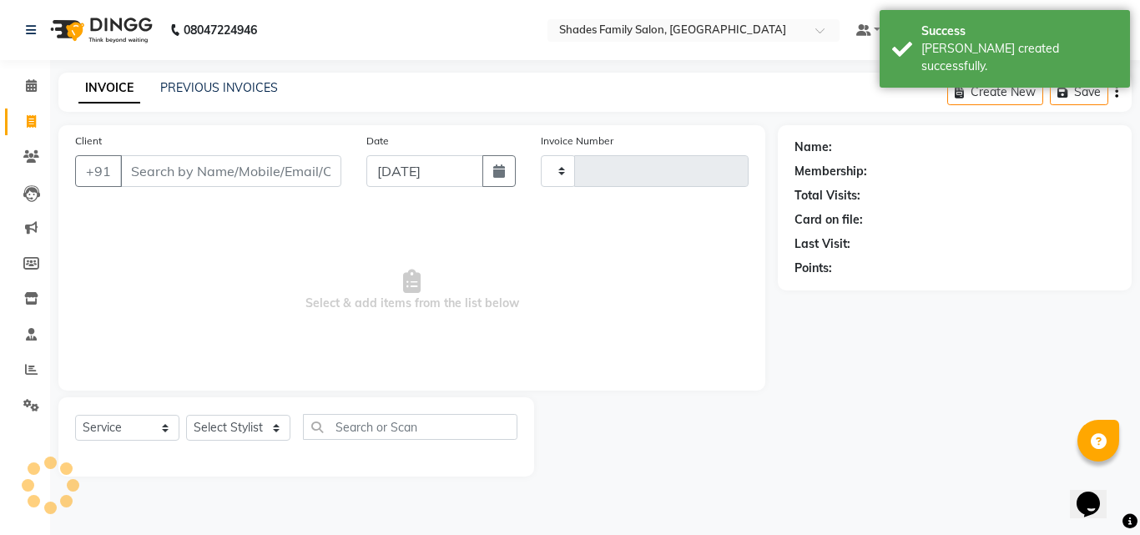
type input "1855"
select select "7447"
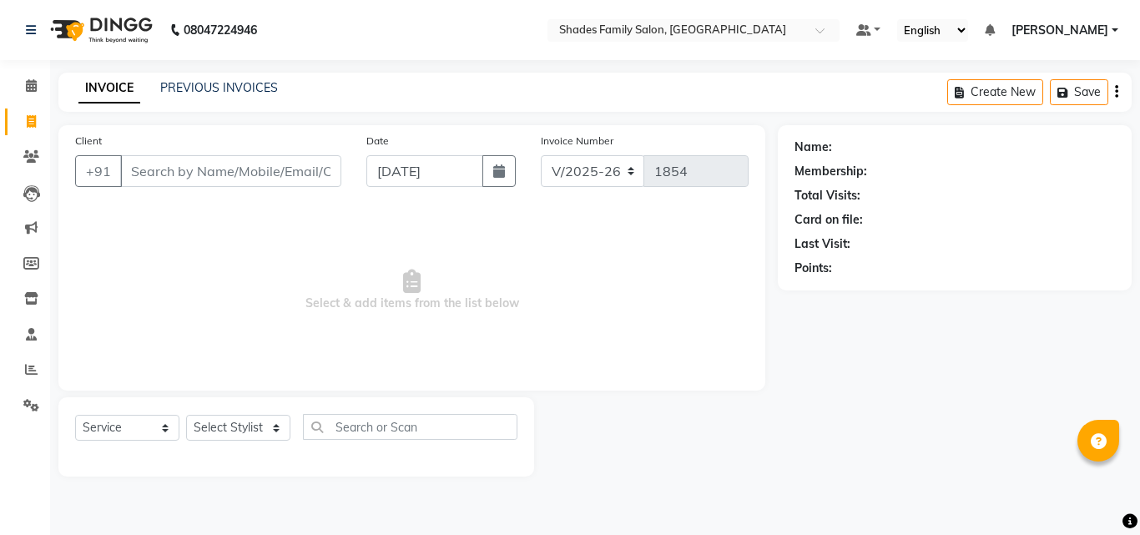
select select "7447"
select select "service"
click at [27, 332] on icon at bounding box center [31, 334] width 11 height 13
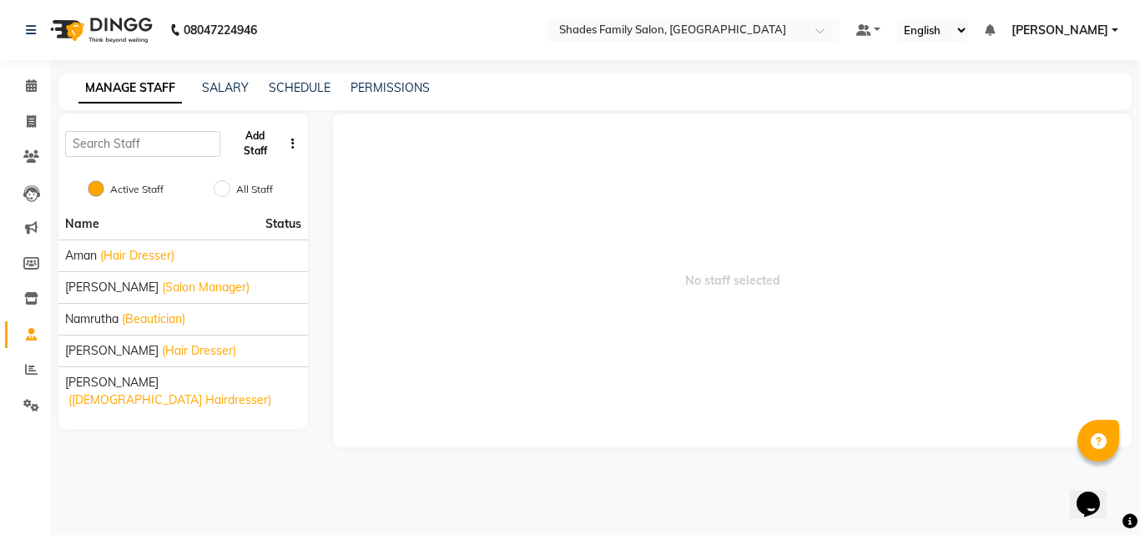
click at [267, 135] on button "Add Staff" at bounding box center [255, 143] width 56 height 43
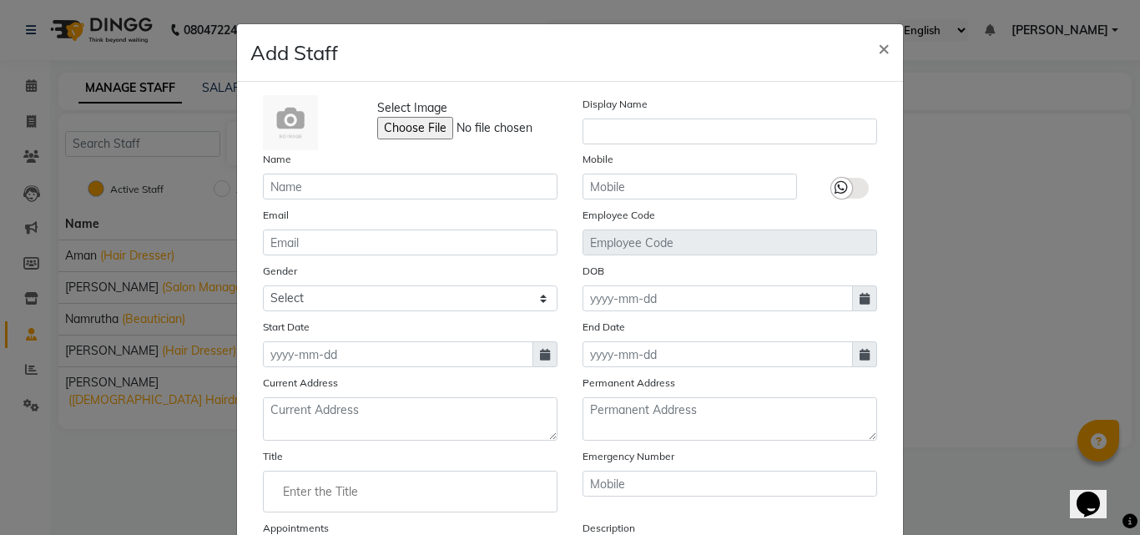
click at [284, 172] on div "Name" at bounding box center [410, 174] width 320 height 49
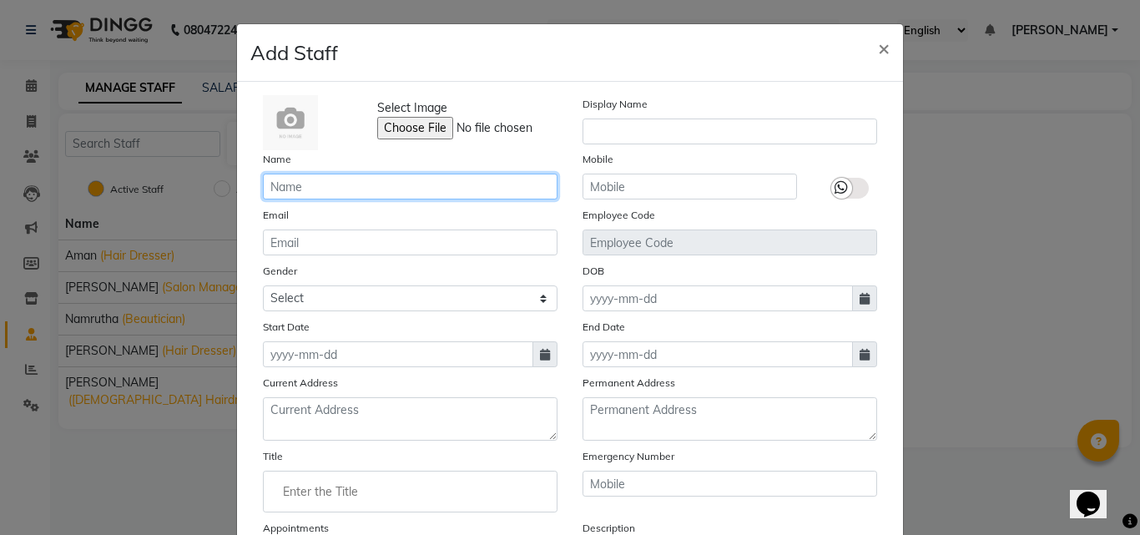
click at [291, 194] on input "text" at bounding box center [410, 187] width 295 height 26
type input "Anjali"
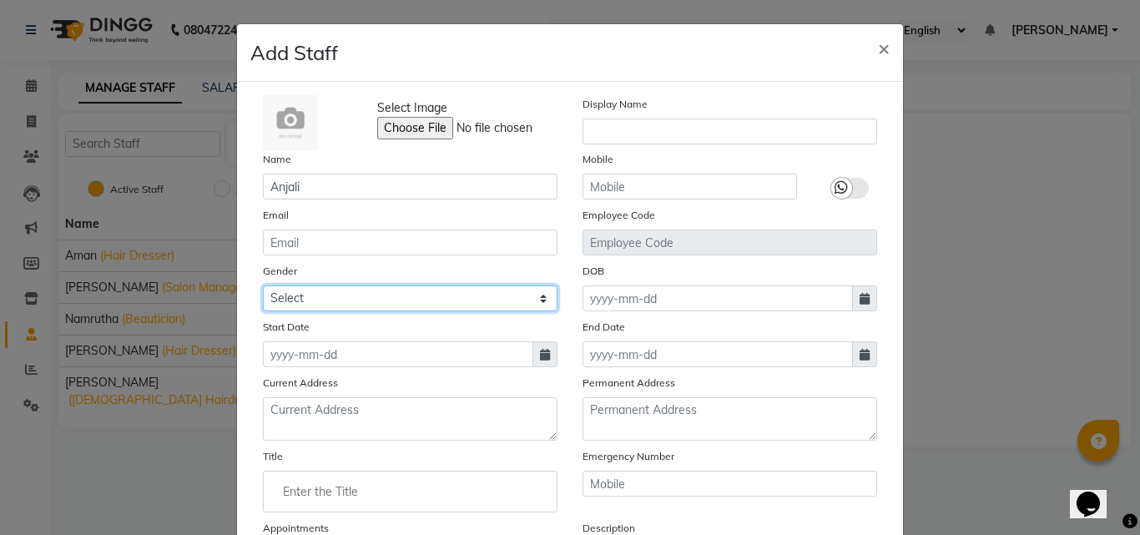
click at [355, 299] on select "Select [DEMOGRAPHIC_DATA] [DEMOGRAPHIC_DATA] Other Prefer Not To Say" at bounding box center [410, 298] width 295 height 26
select select "[DEMOGRAPHIC_DATA]"
click at [263, 285] on select "Select [DEMOGRAPHIC_DATA] [DEMOGRAPHIC_DATA] Other Prefer Not To Say" at bounding box center [410, 298] width 295 height 26
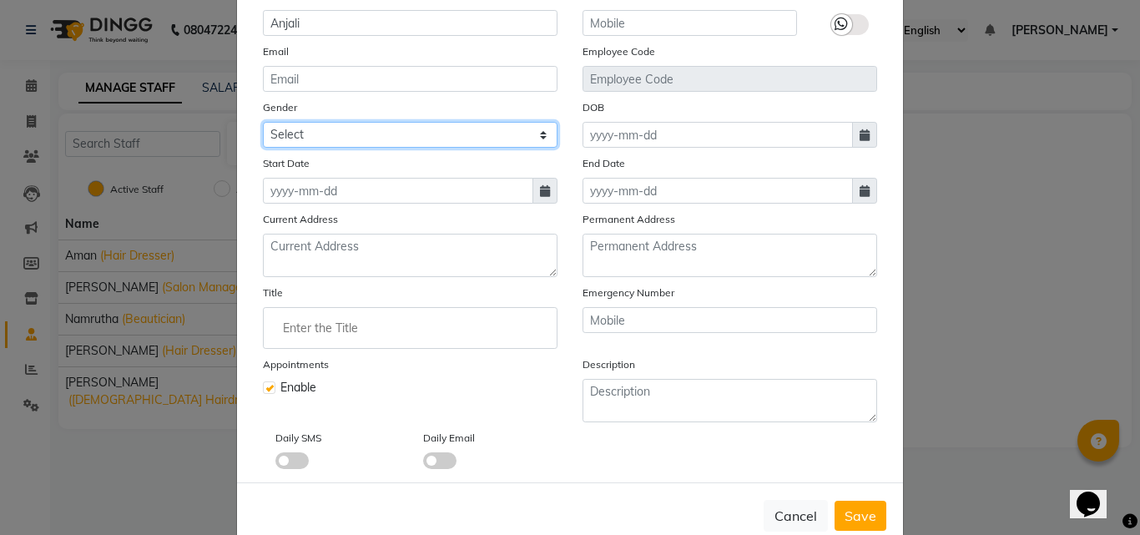
scroll to position [201, 0]
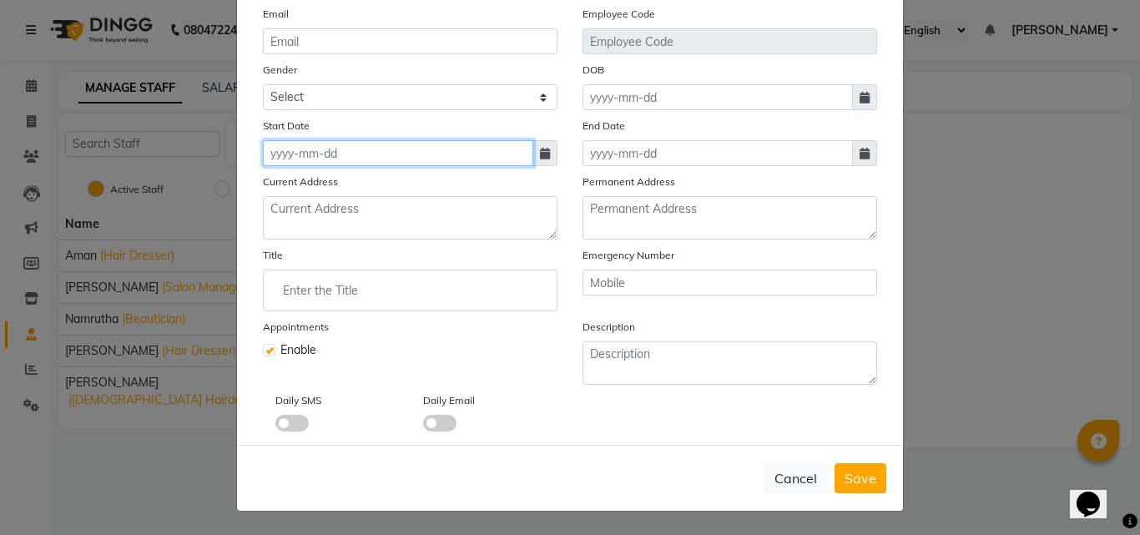
click at [384, 157] on input at bounding box center [398, 153] width 270 height 26
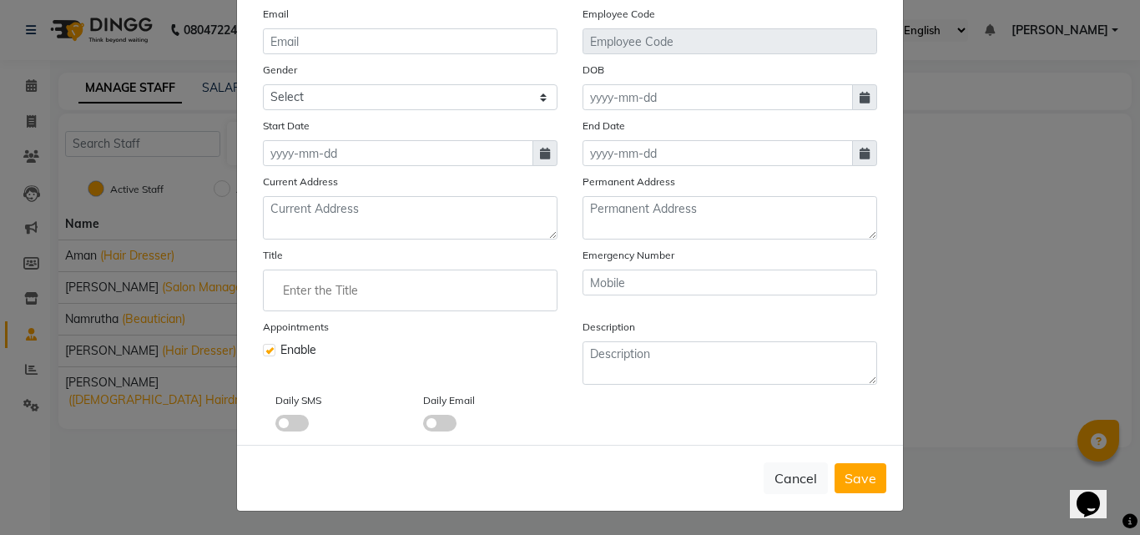
select select "9"
select select "2025"
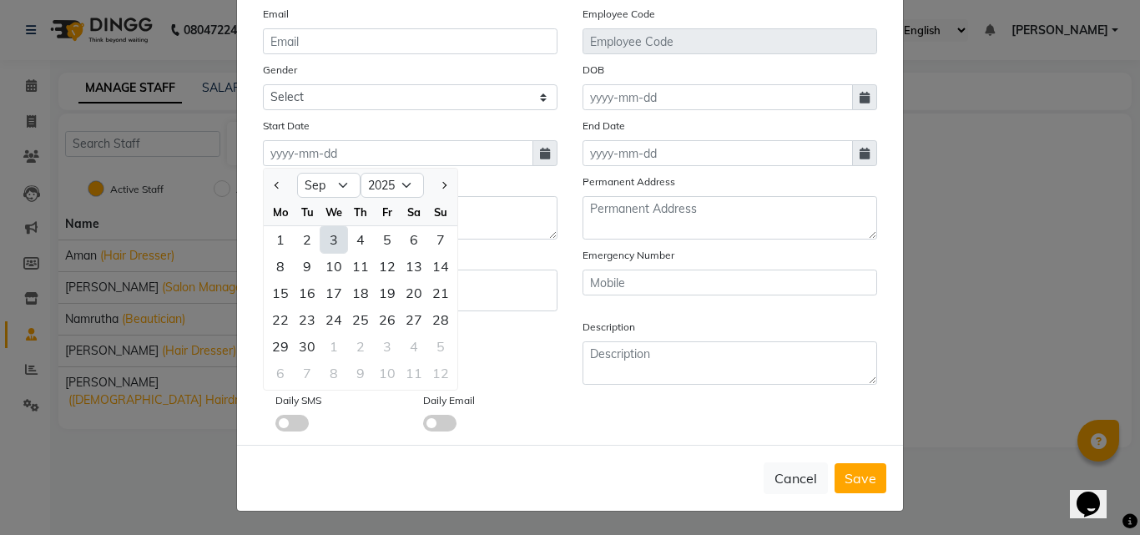
click at [335, 244] on div "3" at bounding box center [333, 239] width 27 height 27
type input "[DATE]"
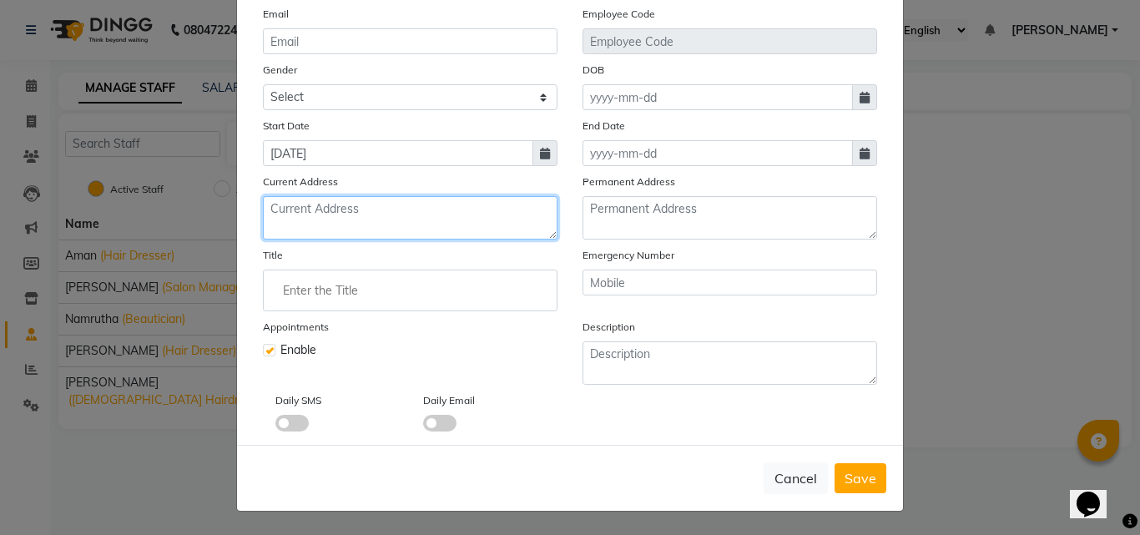
click at [333, 227] on textarea at bounding box center [410, 217] width 295 height 43
type textarea "Shades Family Salon, Madikeri"
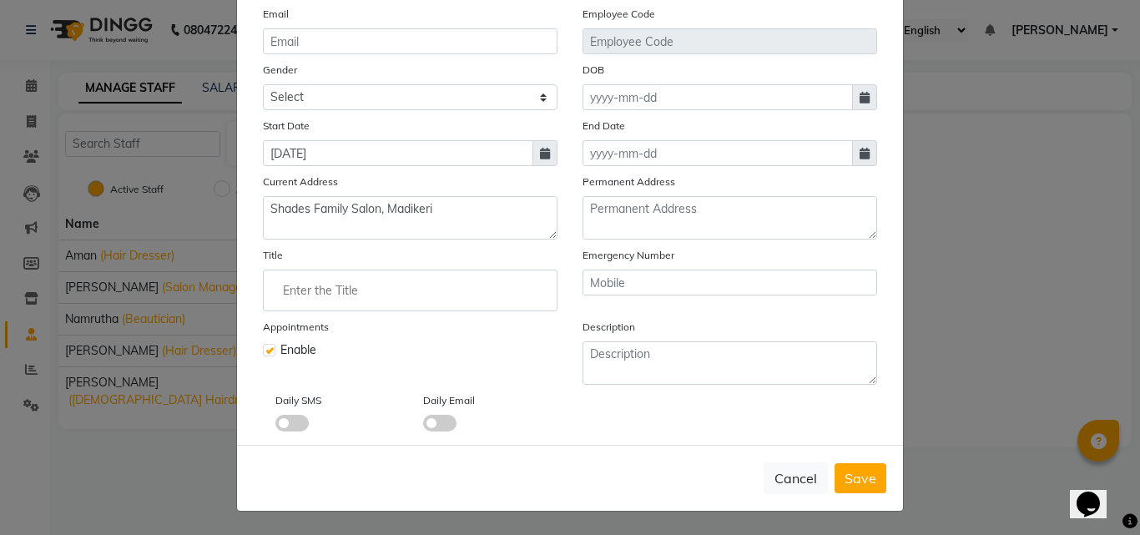
click at [354, 303] on input "Enter the Title" at bounding box center [410, 290] width 280 height 33
click at [344, 291] on input "Enter the Title" at bounding box center [410, 290] width 280 height 33
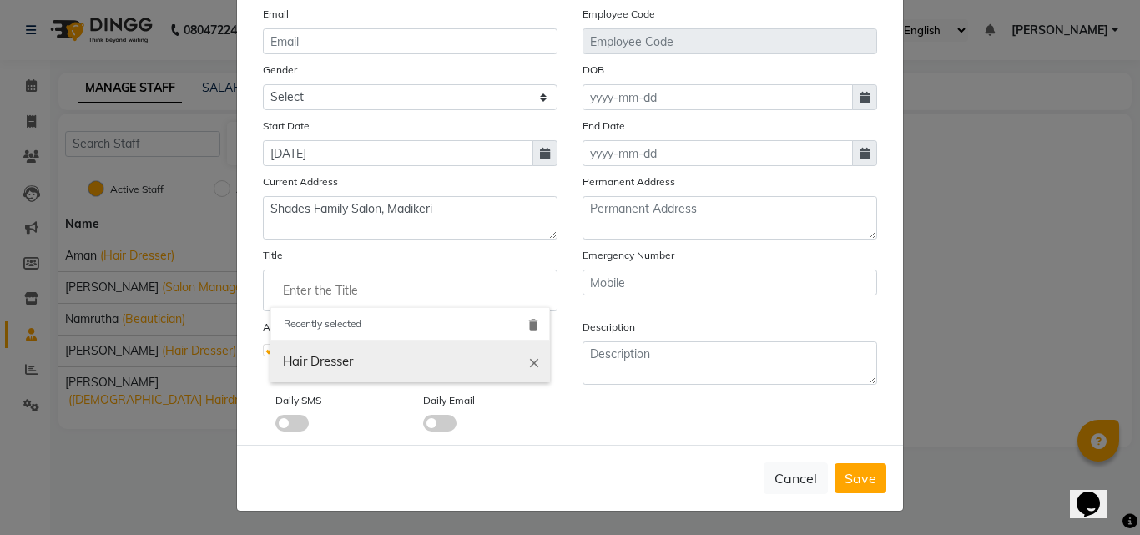
click at [528, 362] on icon "close" at bounding box center [534, 362] width 15 height 15
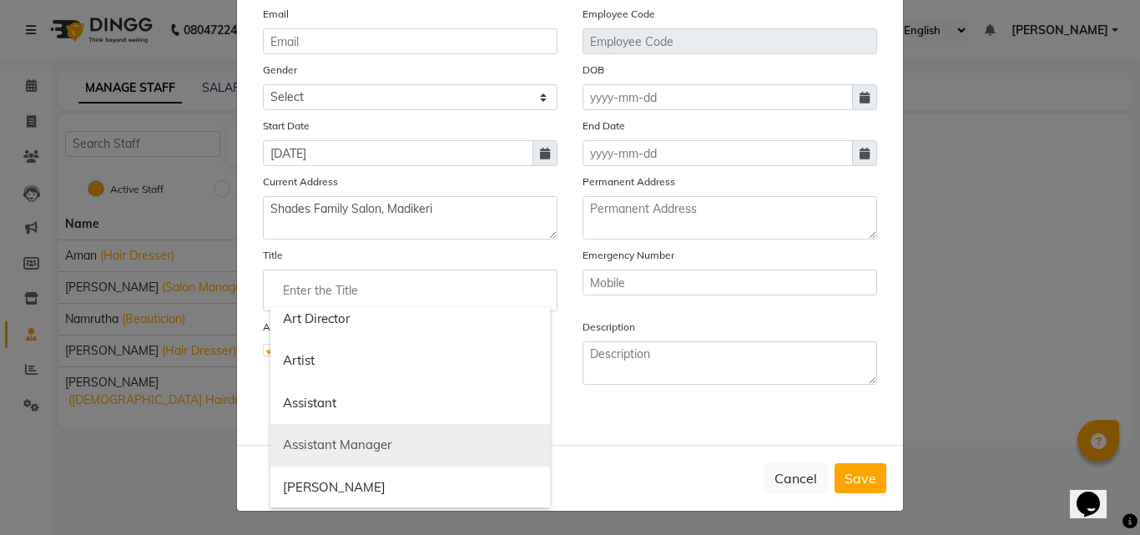
scroll to position [167, 0]
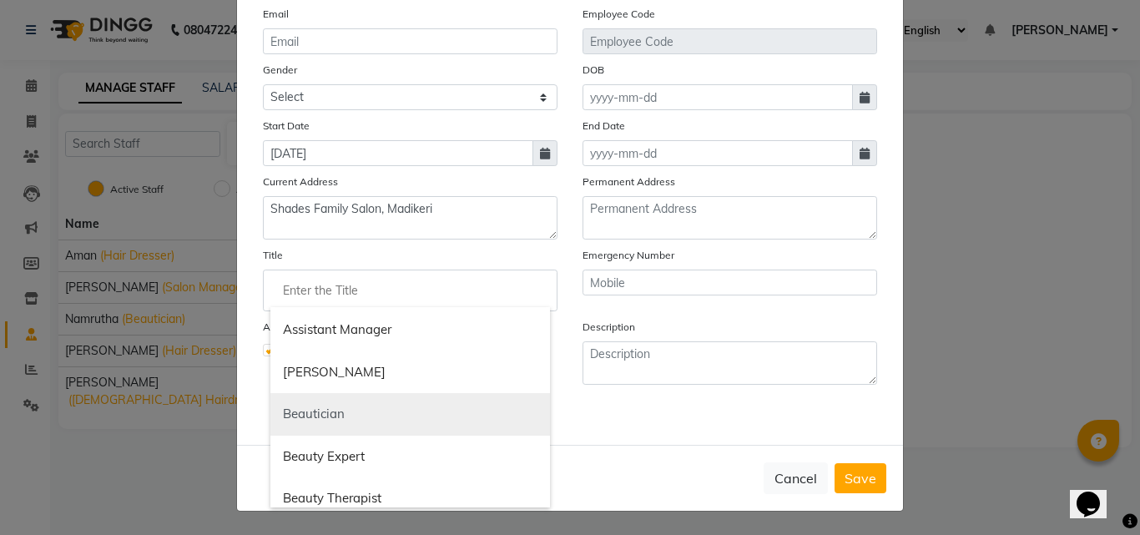
click at [371, 415] on link "Beautician" at bounding box center [410, 414] width 280 height 43
type input "Beautician"
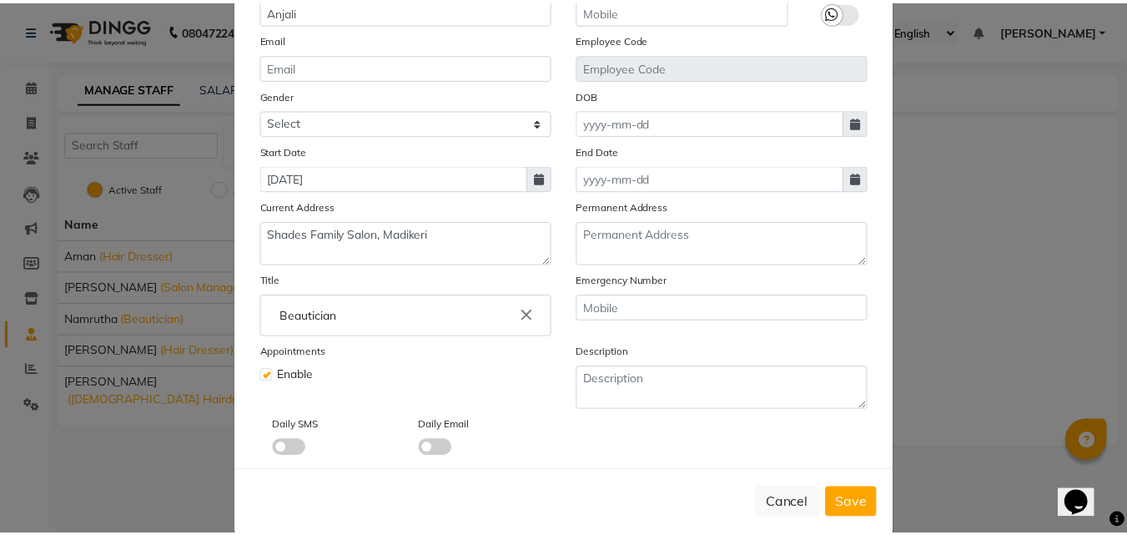
scroll to position [201, 0]
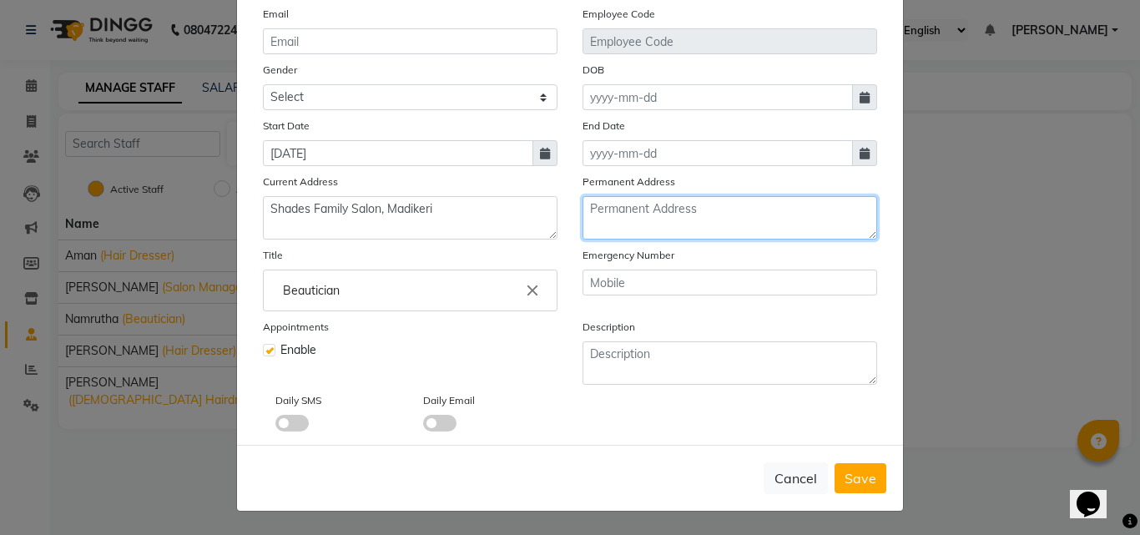
click at [661, 218] on textarea at bounding box center [729, 217] width 295 height 43
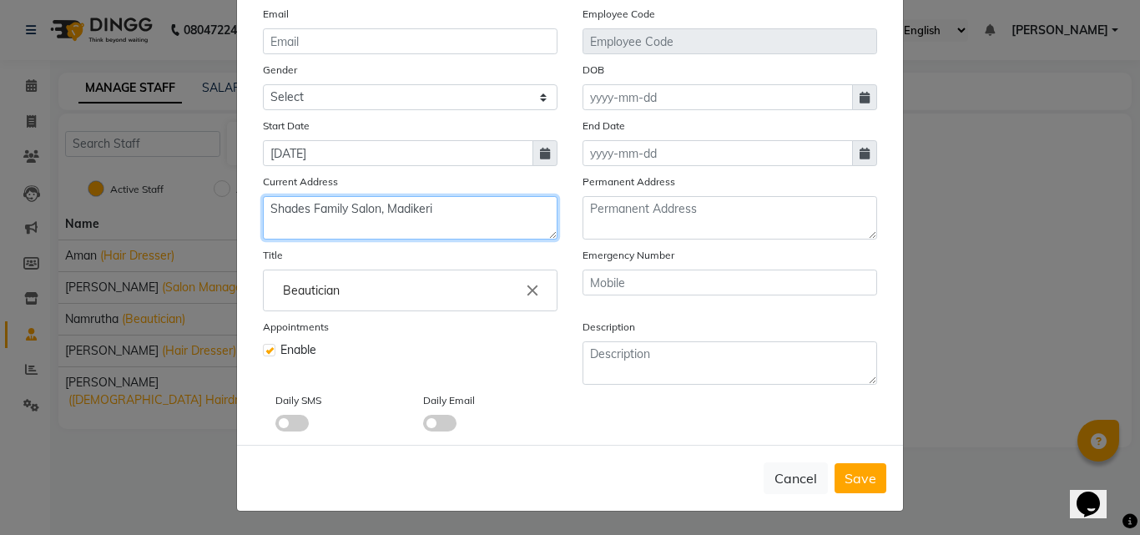
drag, startPoint x: 438, startPoint y: 212, endPoint x: 260, endPoint y: 209, distance: 177.8
click at [263, 209] on textarea "Shades Family Salon, Madikeri" at bounding box center [410, 217] width 295 height 43
click at [570, 384] on div "Description" at bounding box center [730, 351] width 320 height 67
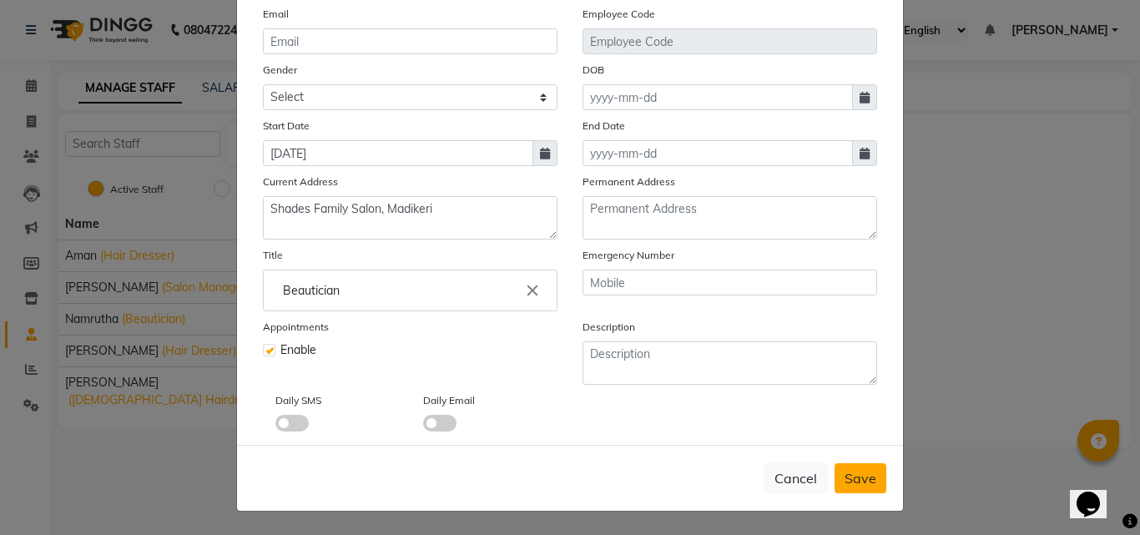
click at [850, 466] on button "Save" at bounding box center [860, 478] width 52 height 30
select select
checkbox input "false"
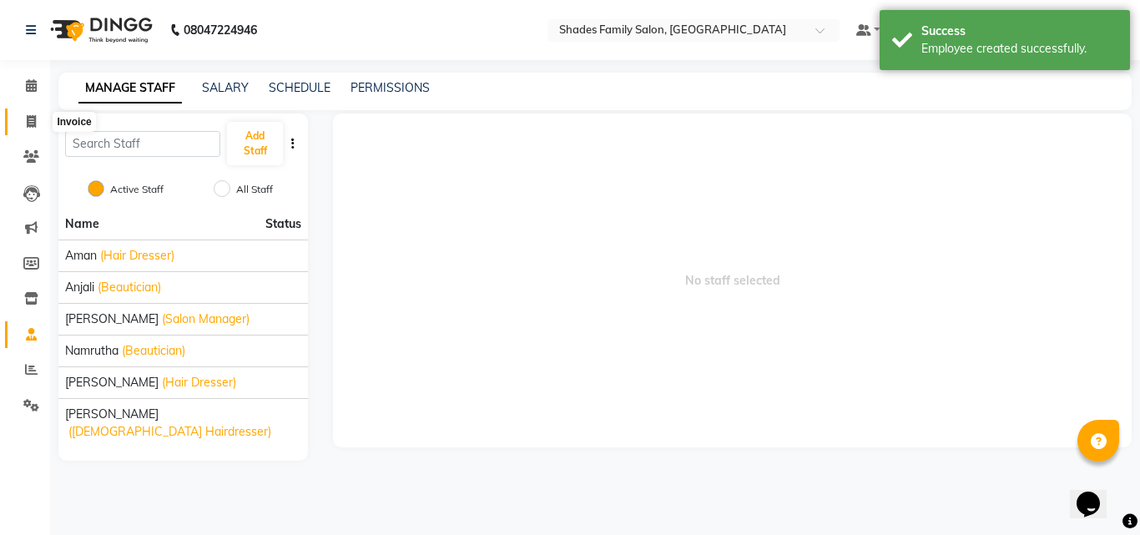
click at [32, 122] on icon at bounding box center [31, 121] width 9 height 13
select select "service"
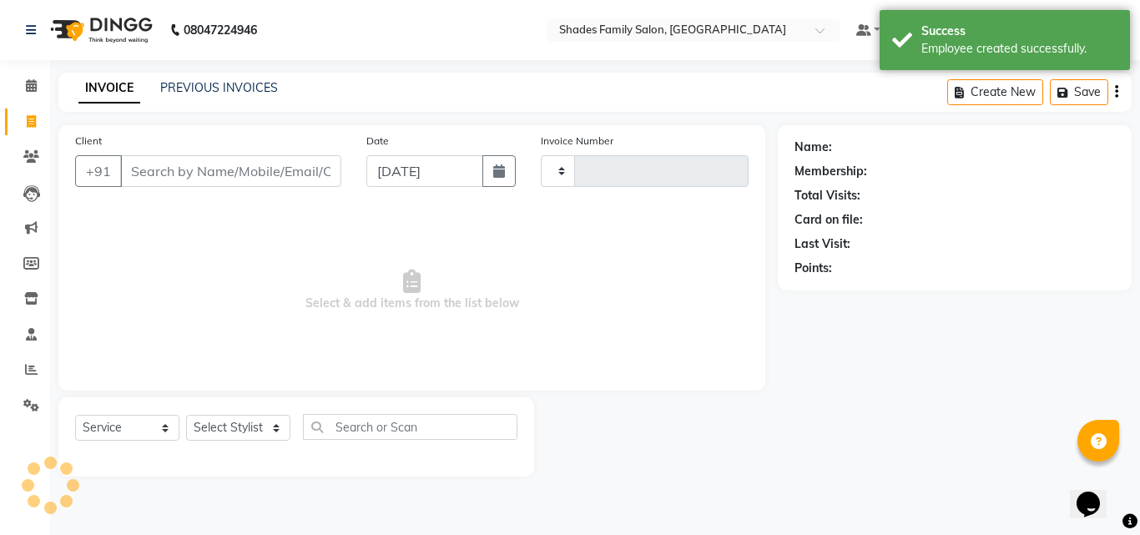
type input "1854"
select select "7447"
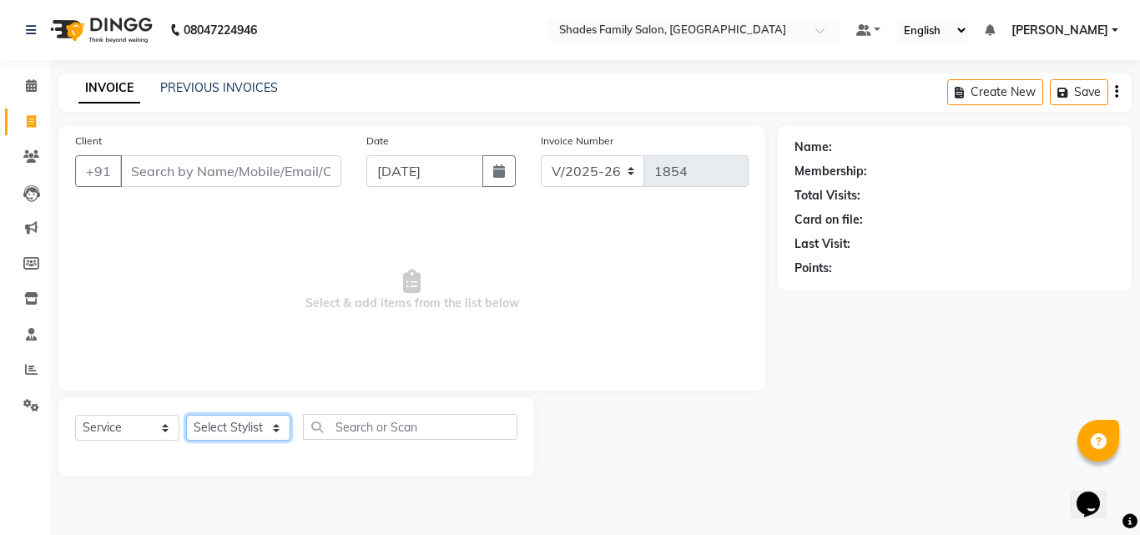
click at [214, 421] on select "Select Stylist Aman Anjali Monica Namrutha Ranjith Zeeshan" at bounding box center [238, 428] width 104 height 26
select select "69687"
click at [186, 415] on select "Select Stylist Aman Anjali Monica Namrutha Ranjith Zeeshan" at bounding box center [238, 428] width 104 height 26
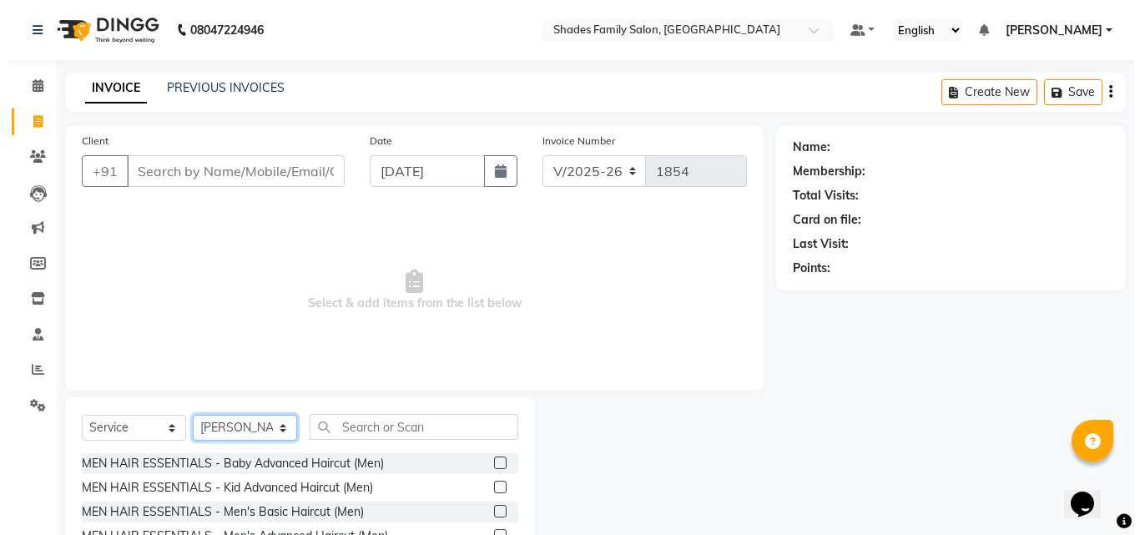
scroll to position [83, 0]
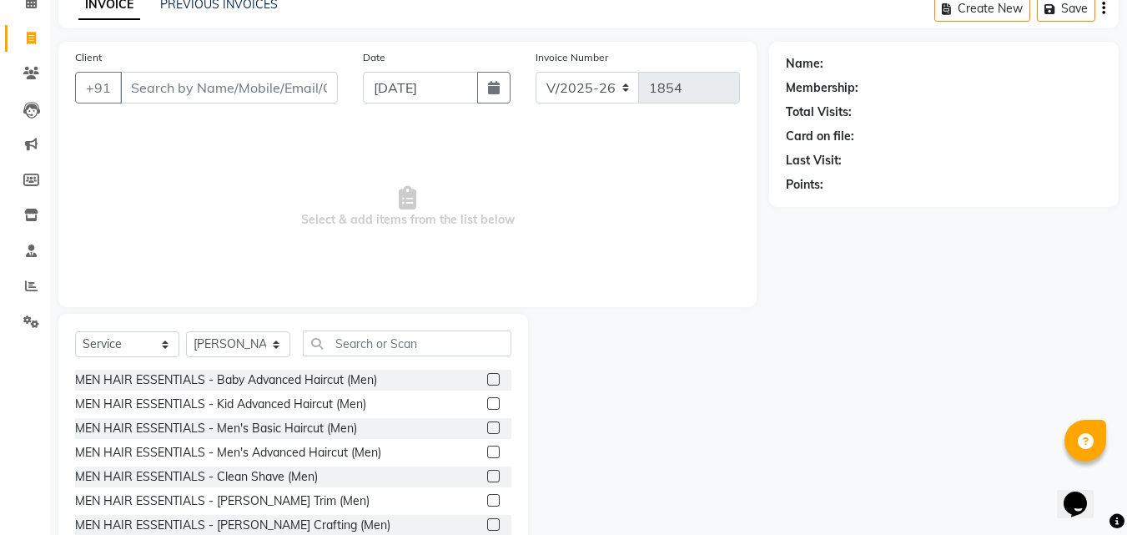
click at [487, 428] on label at bounding box center [493, 427] width 13 height 13
click at [487, 428] on input "checkbox" at bounding box center [492, 428] width 11 height 11
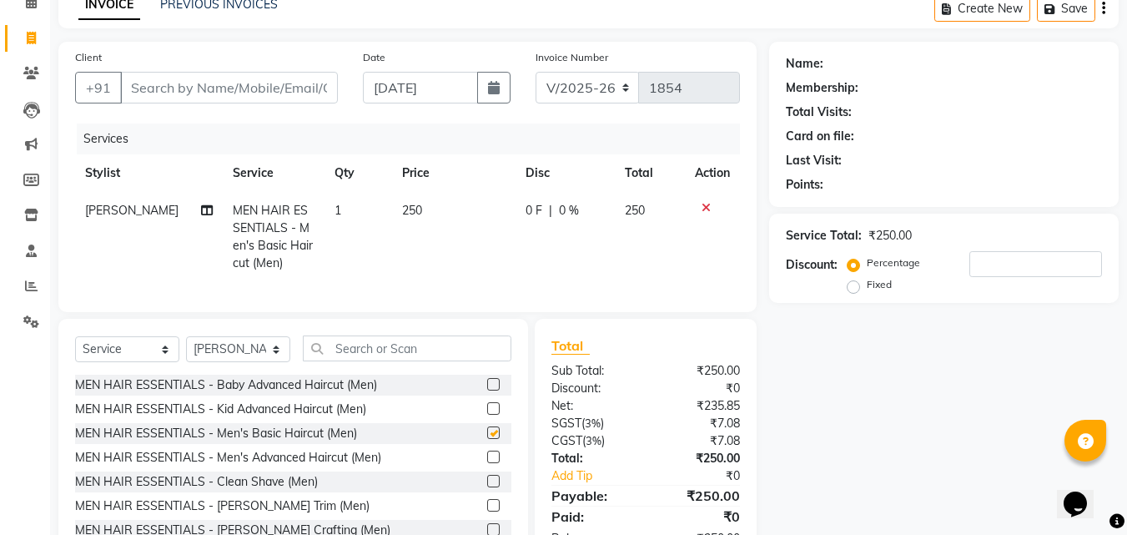
checkbox input "false"
click at [487, 512] on label at bounding box center [493, 505] width 13 height 13
click at [487, 512] on input "checkbox" at bounding box center [492, 506] width 11 height 11
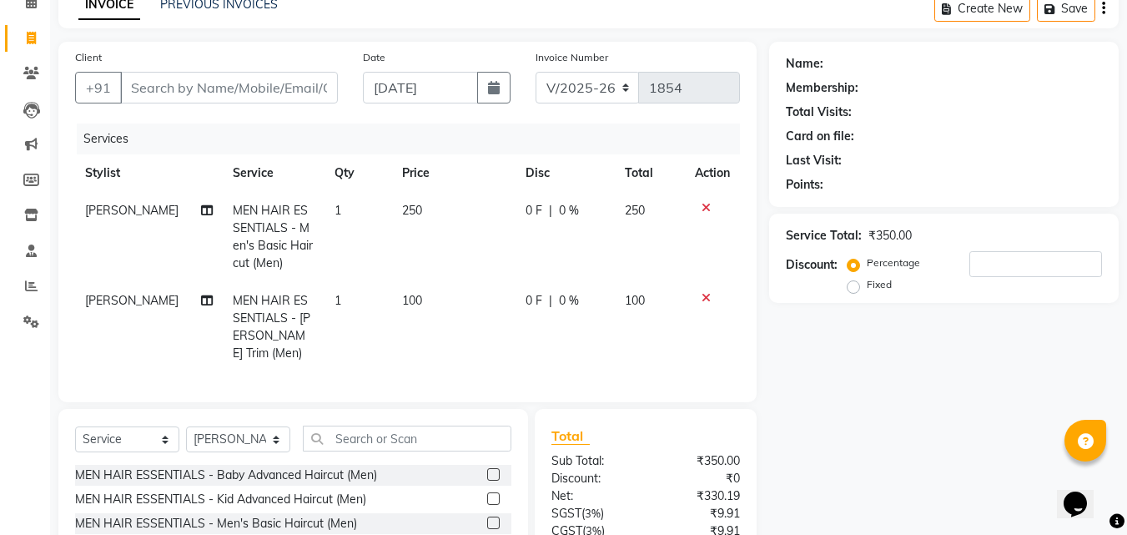
checkbox input "false"
click at [450, 218] on td "250" at bounding box center [454, 237] width 124 height 90
select select "69687"
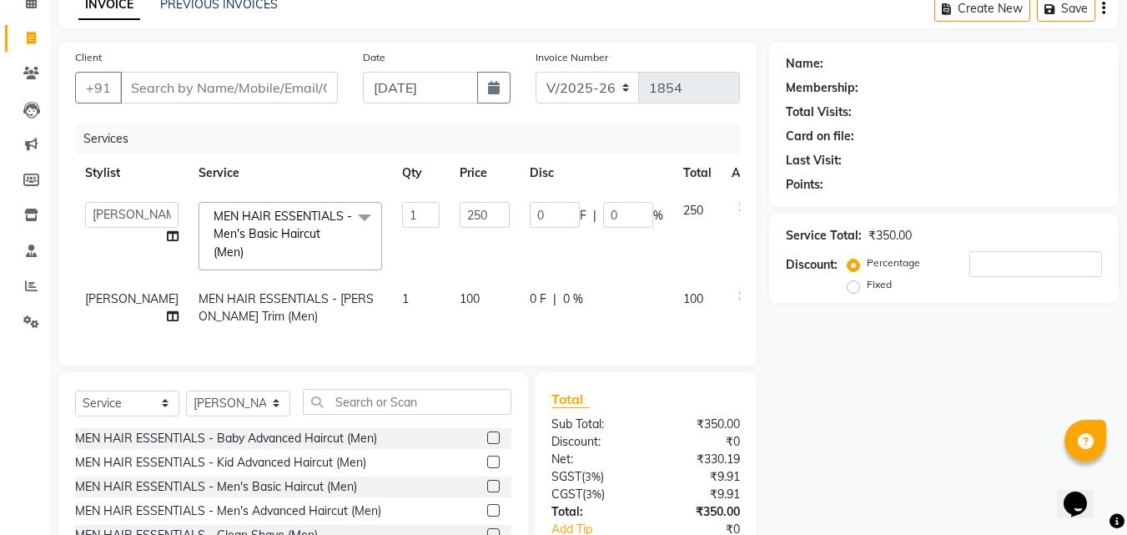
click at [460, 218] on input "250" at bounding box center [485, 215] width 50 height 26
type input "200"
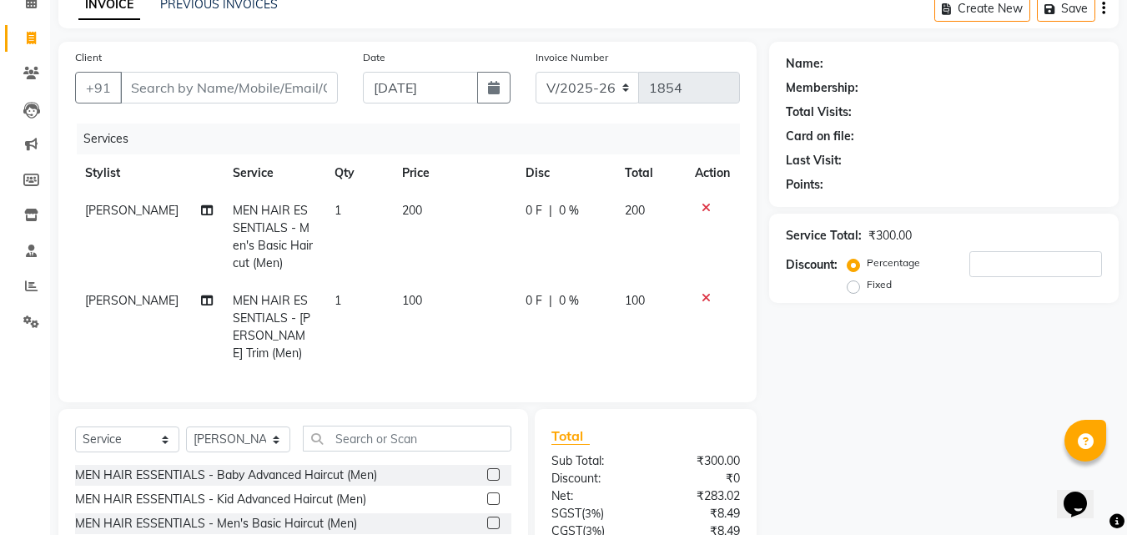
click at [492, 245] on tr "Zeeshan MEN HAIR ESSENTIALS - Men's Basic Haircut (Men) 1 200 0 F | 0 % 200" at bounding box center [407, 237] width 665 height 90
click at [239, 88] on input "Client" at bounding box center [229, 88] width 218 height 32
drag, startPoint x: 198, startPoint y: 88, endPoint x: 208, endPoint y: 64, distance: 25.4
click at [199, 84] on input "Client" at bounding box center [229, 88] width 218 height 32
type input "7"
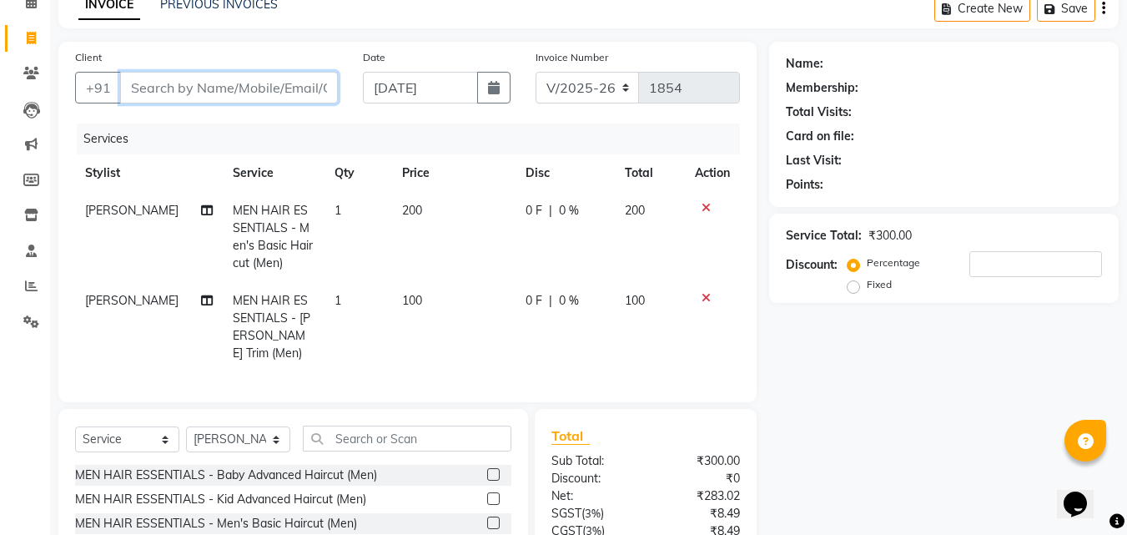
type input "0"
type input "7686858449"
click at [325, 98] on button "Add Client" at bounding box center [295, 88] width 86 height 32
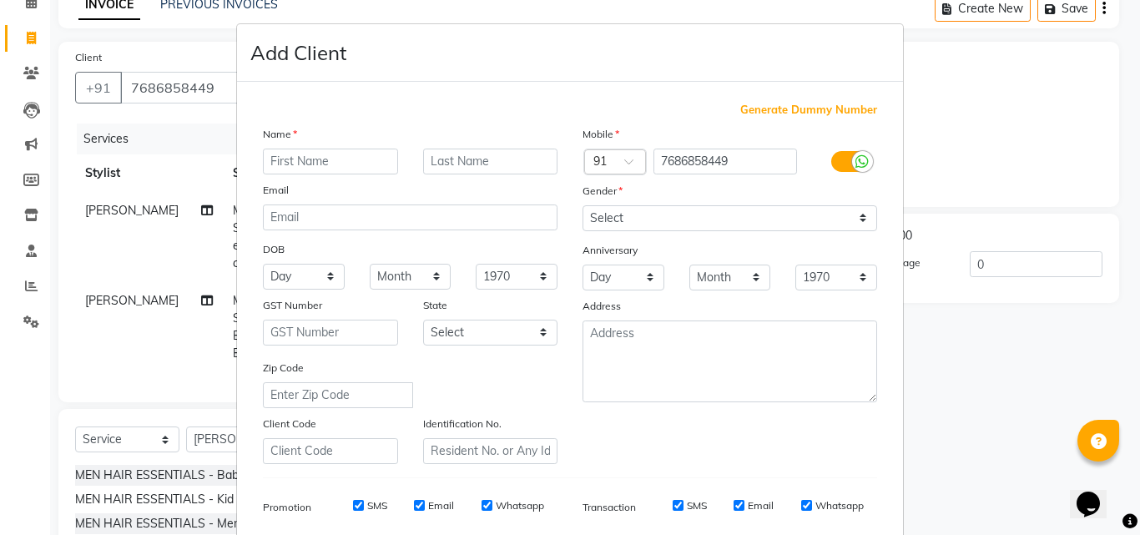
click at [274, 157] on input "text" at bounding box center [330, 162] width 135 height 26
type input "r"
type input "Rithik"
drag, startPoint x: 785, startPoint y: 252, endPoint x: 828, endPoint y: 276, distance: 49.0
click at [835, 280] on div "Mobile Country Code × 91 7686858449 Gender Select Male Female Other Prefer Not …" at bounding box center [730, 294] width 320 height 339
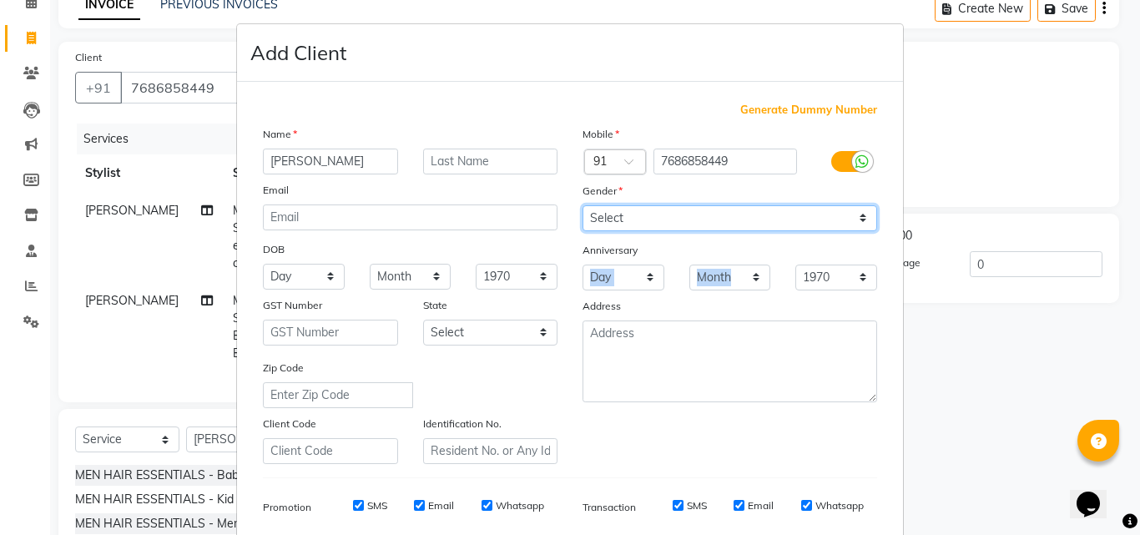
click at [691, 224] on select "Select [DEMOGRAPHIC_DATA] [DEMOGRAPHIC_DATA] Other Prefer Not To Say" at bounding box center [729, 218] width 295 height 26
select select "male"
click at [582, 205] on select "Select [DEMOGRAPHIC_DATA] [DEMOGRAPHIC_DATA] Other Prefer Not To Say" at bounding box center [729, 218] width 295 height 26
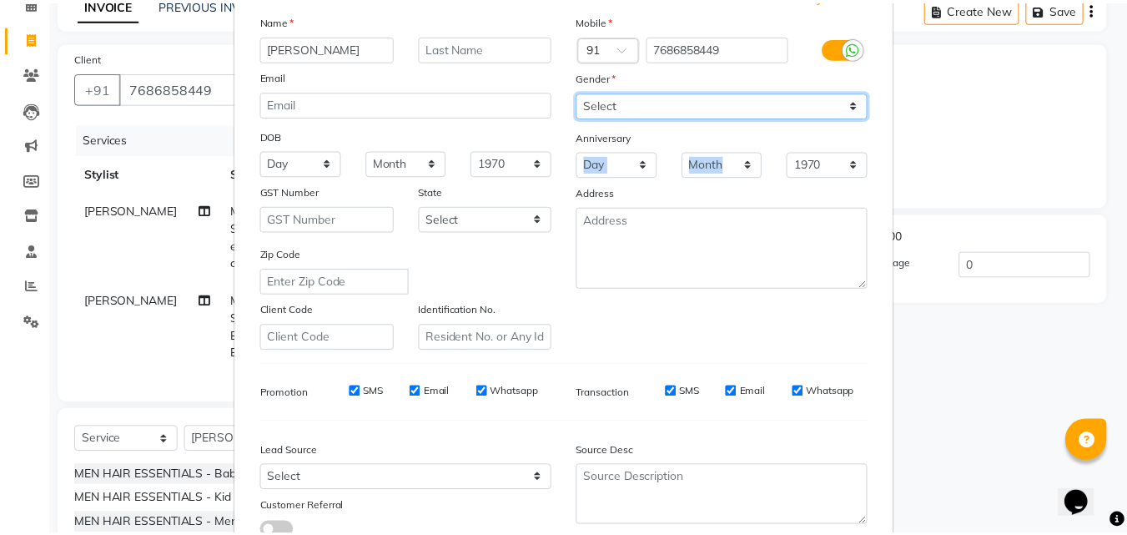
scroll to position [235, 0]
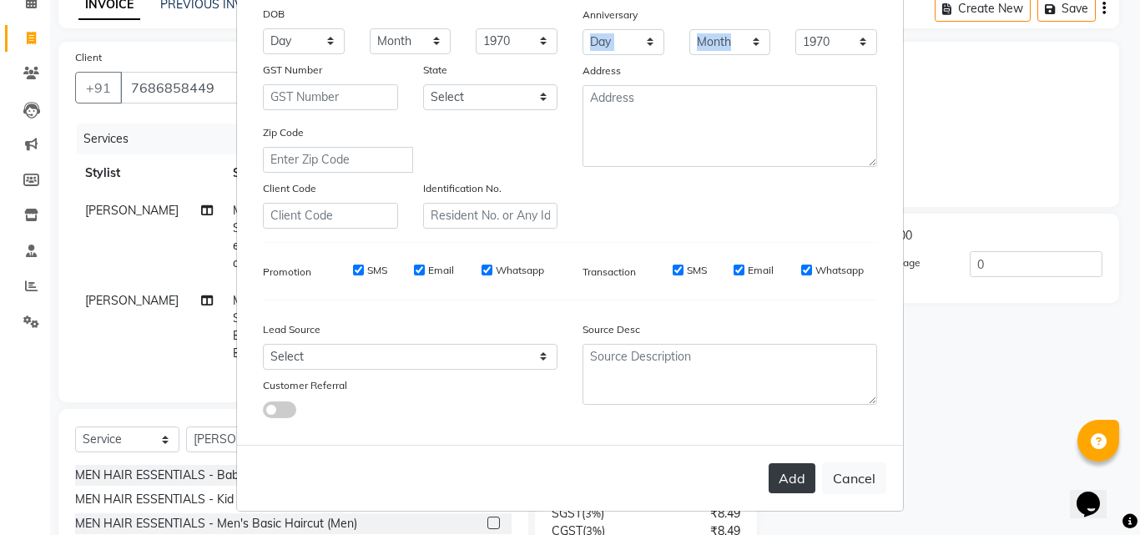
click at [774, 479] on button "Add" at bounding box center [792, 478] width 47 height 30
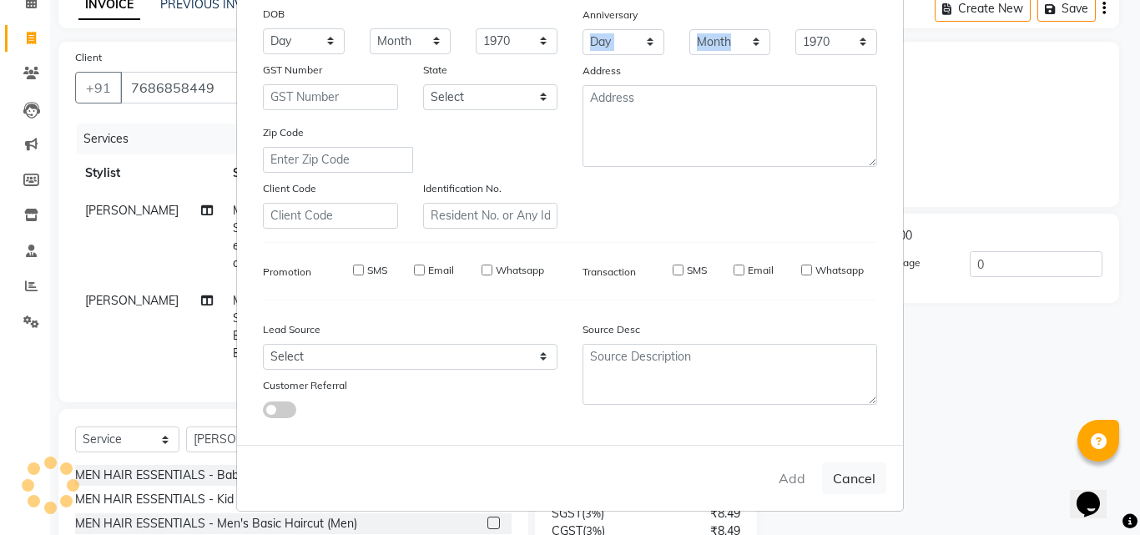
select select
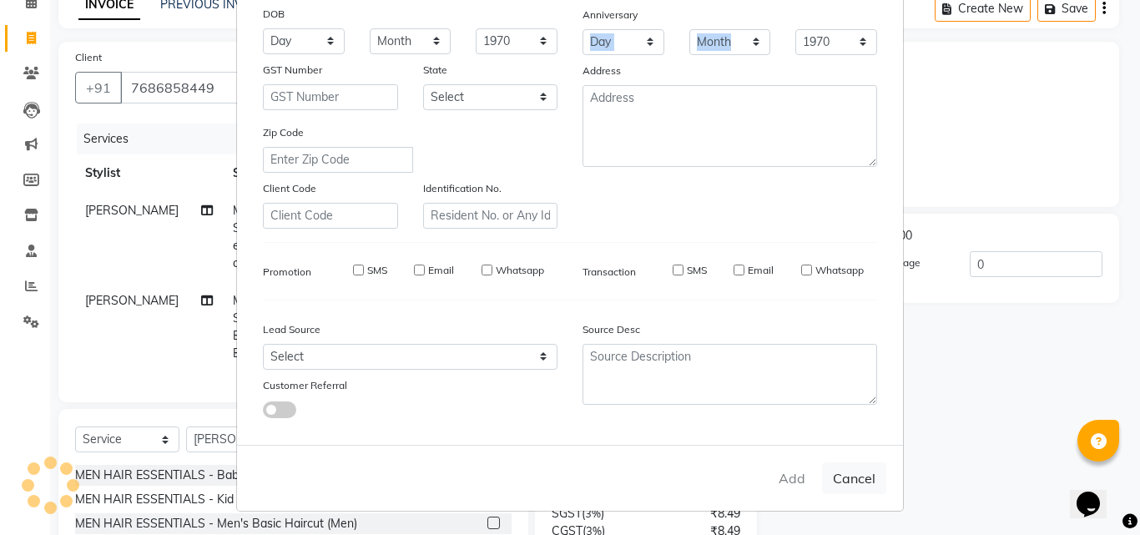
select select
checkbox input "false"
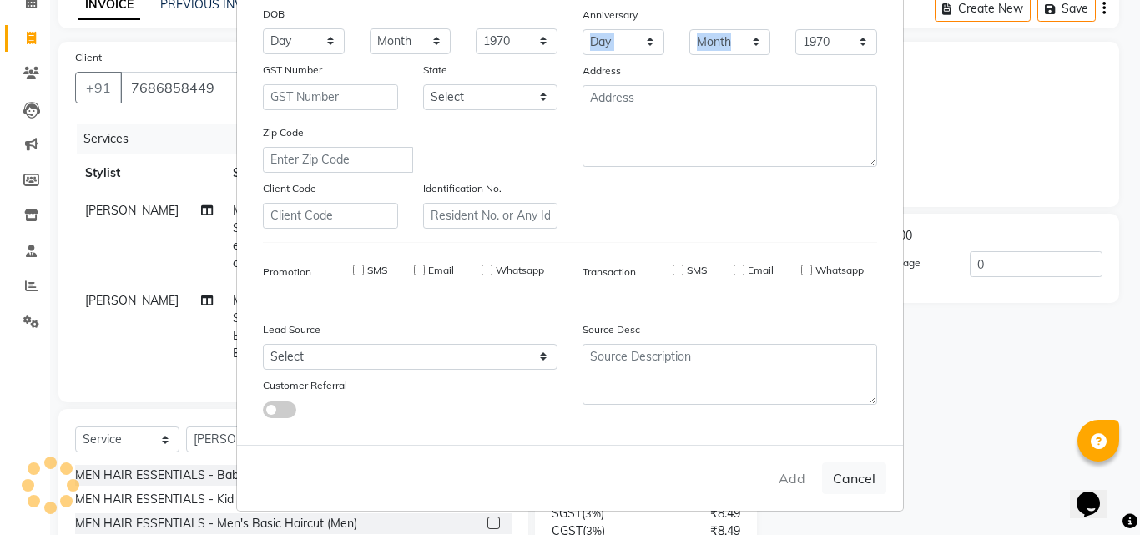
checkbox input "false"
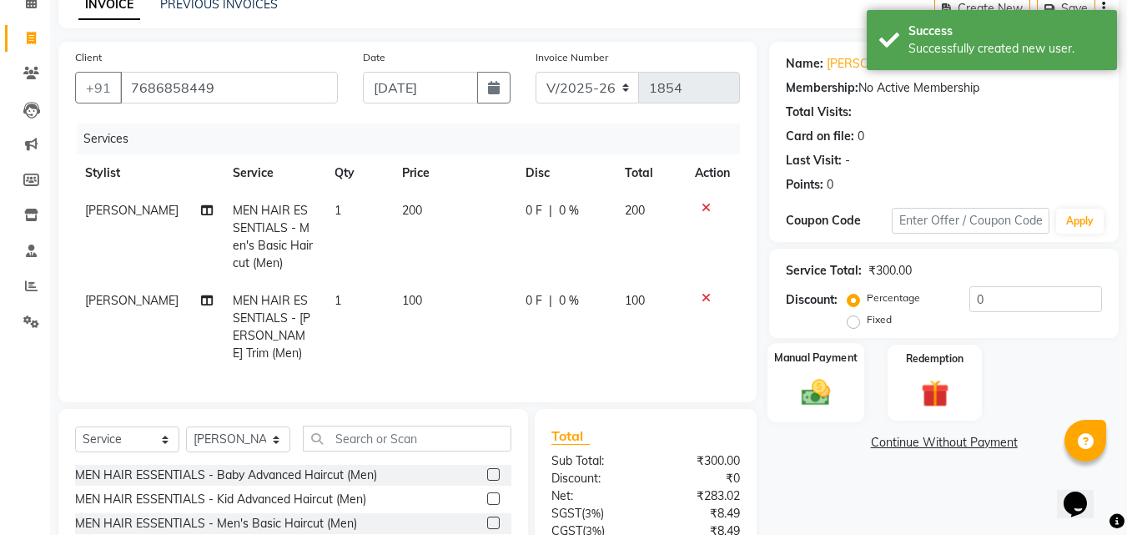
click at [834, 403] on img at bounding box center [816, 392] width 47 height 33
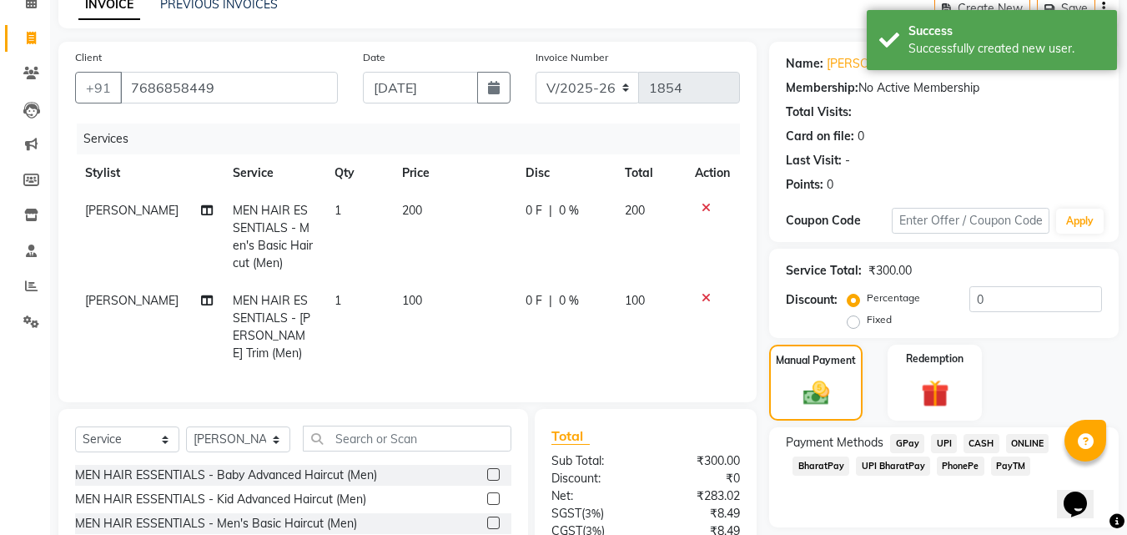
click at [1021, 443] on span "ONLINE" at bounding box center [1027, 443] width 43 height 19
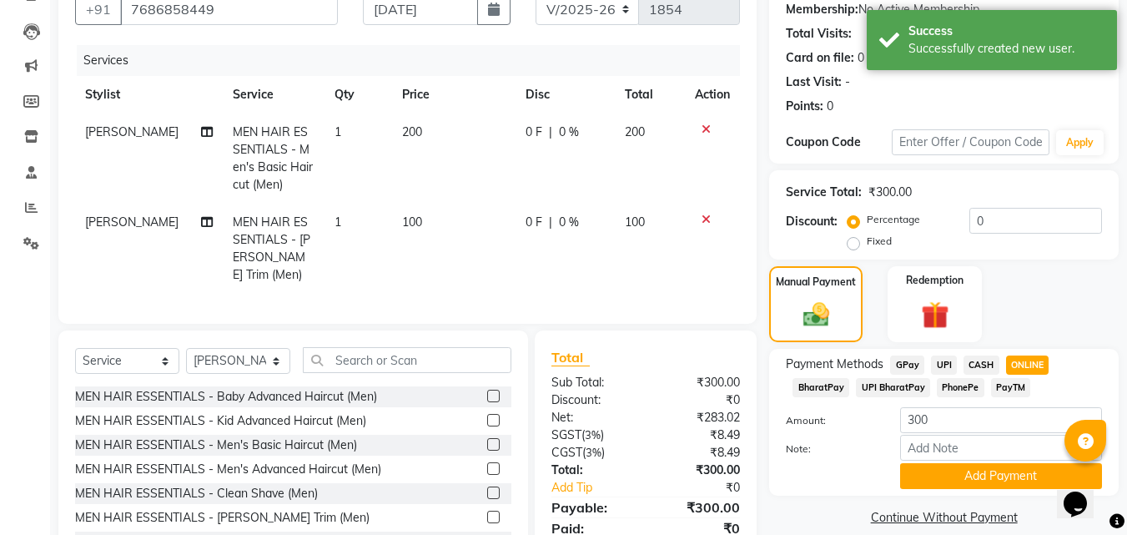
scroll to position [224, 0]
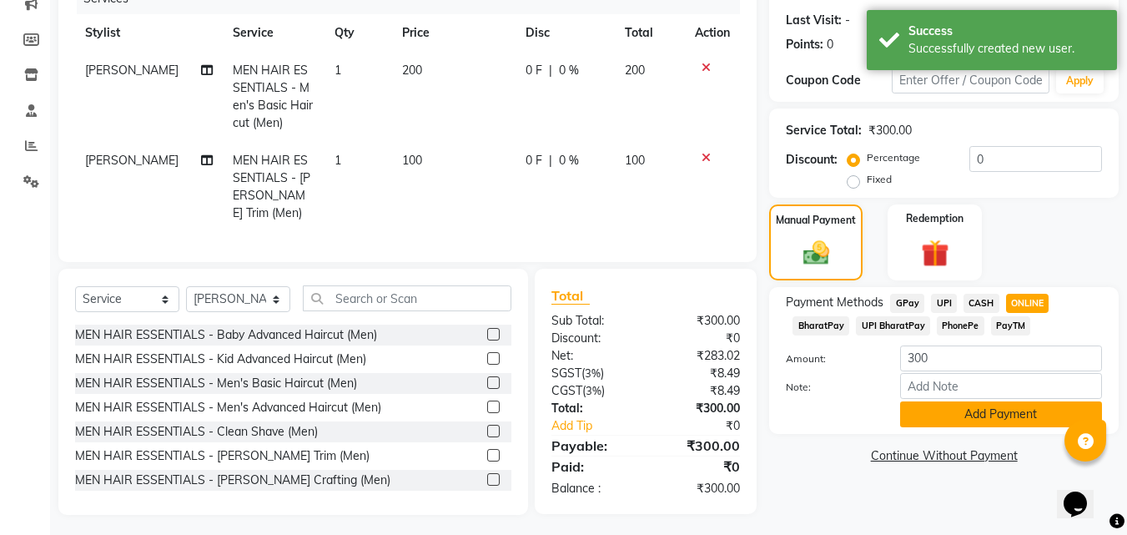
click at [986, 422] on button "Add Payment" at bounding box center [1001, 414] width 202 height 26
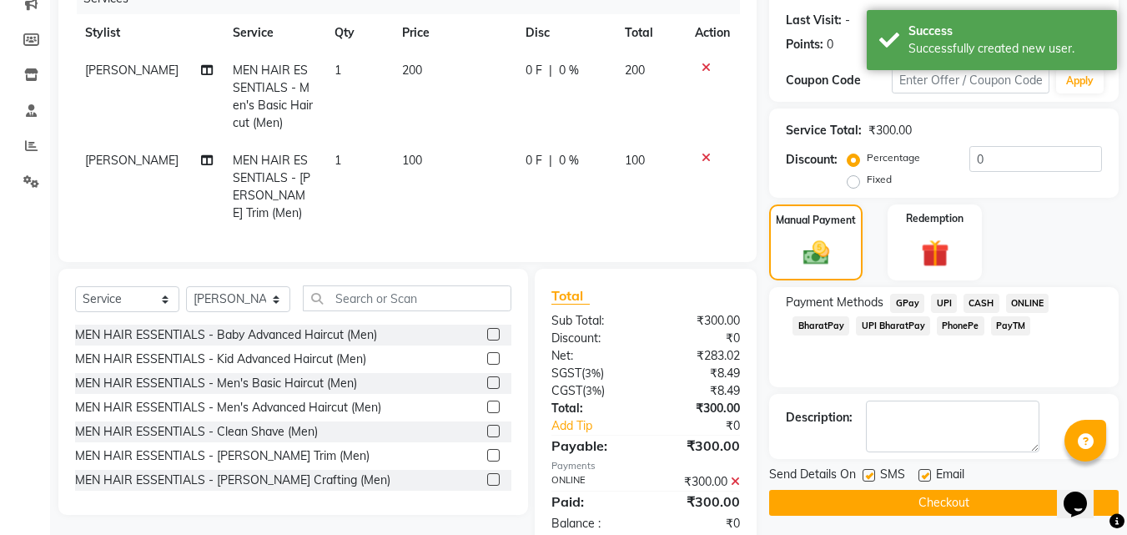
scroll to position [258, 0]
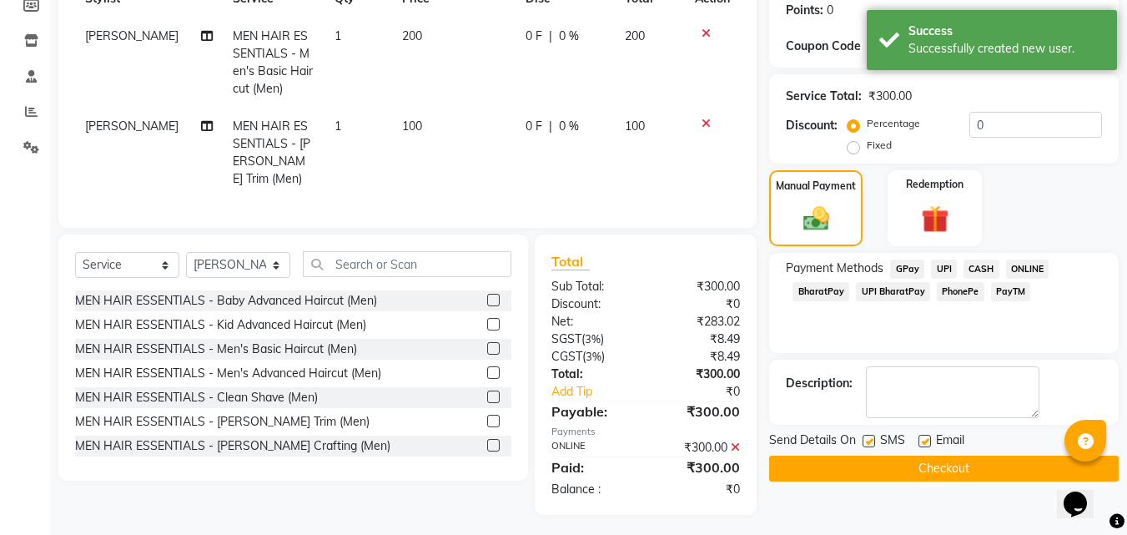
click at [970, 461] on button "Checkout" at bounding box center [944, 469] width 350 height 26
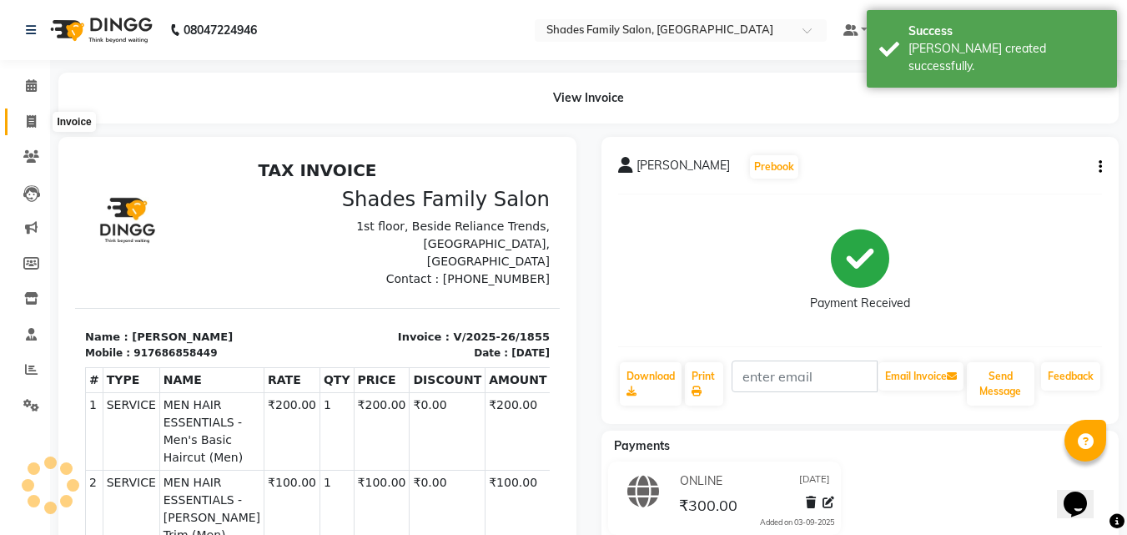
click at [31, 121] on icon at bounding box center [31, 121] width 9 height 13
select select "service"
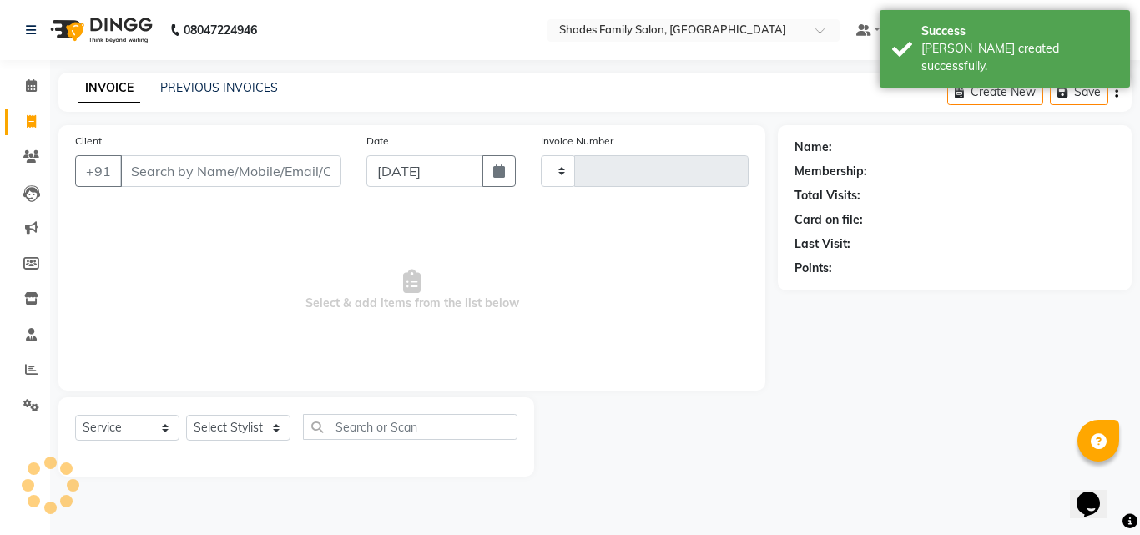
type input "1856"
select select "7447"
